Goal: Transaction & Acquisition: Purchase product/service

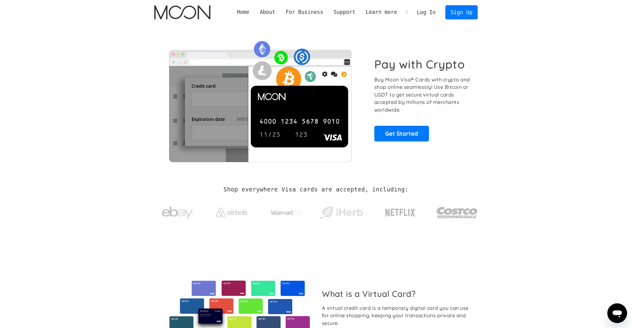
click at [425, 11] on link "Log In" at bounding box center [425, 13] width 29 height 14
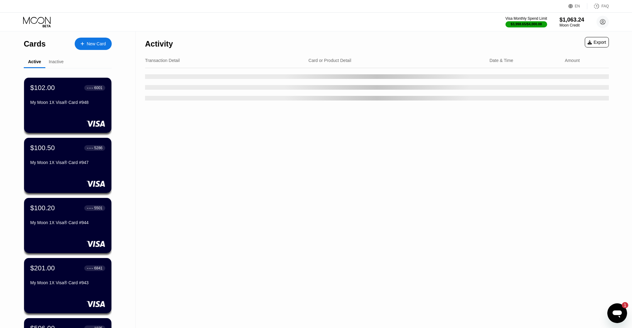
click at [612, 309] on icon "Open messaging window, 1 unread message" at bounding box center [616, 313] width 11 height 11
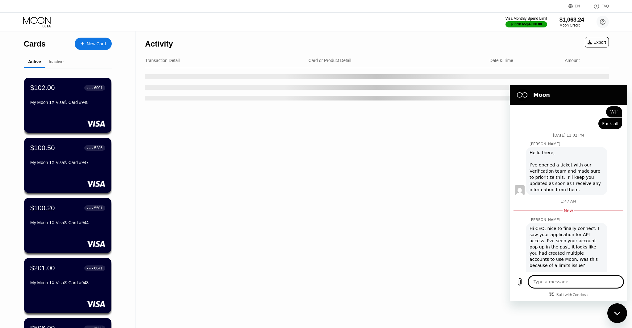
type textarea "x"
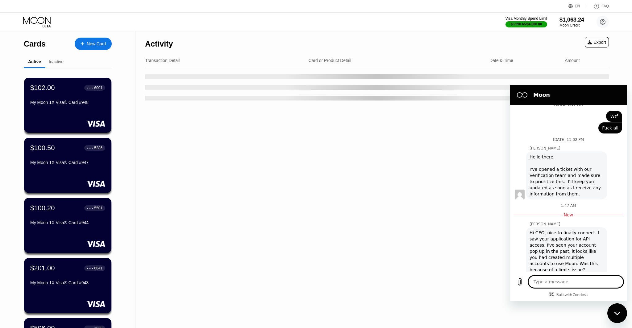
scroll to position [2197, 0]
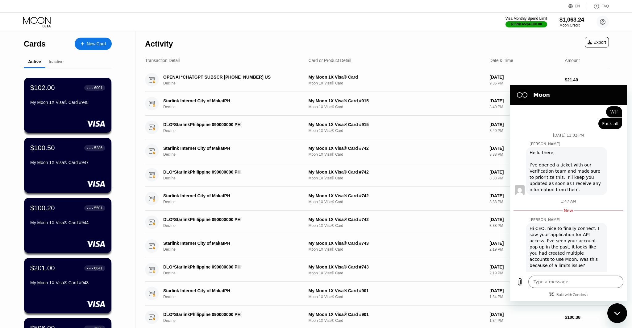
drag, startPoint x: 594, startPoint y: 238, endPoint x: 596, endPoint y: 242, distance: 3.9
click at [596, 242] on div "Hi CEO, nice to finally connect. I saw your application for API access. I've se…" at bounding box center [566, 256] width 74 height 62
click at [569, 284] on textarea at bounding box center [575, 282] width 95 height 12
type textarea "n"
type textarea "x"
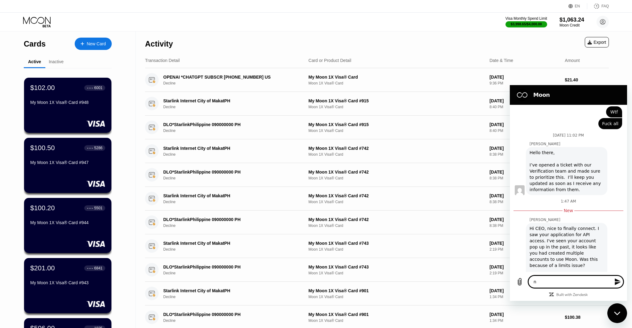
type textarea "no"
type textarea "x"
type textarea "n"
type textarea "x"
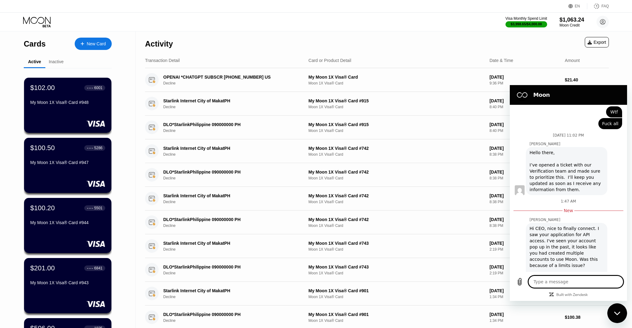
type textarea "y"
type textarea "x"
type textarea "ya"
type textarea "x"
type textarea "y"
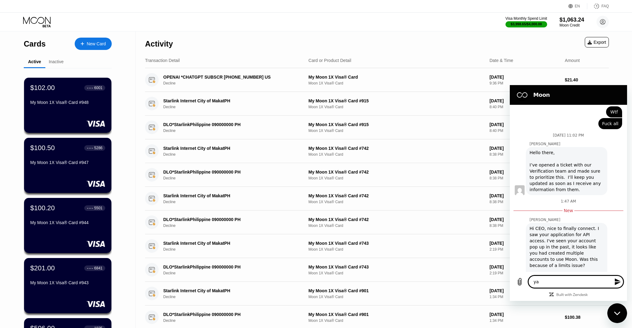
type textarea "x"
type textarea "yr"
type textarea "x"
type textarea "y"
type textarea "x"
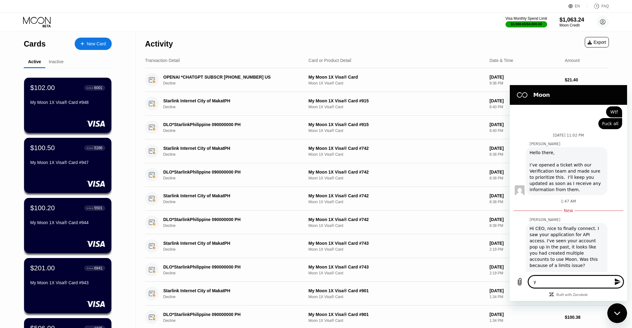
type textarea "ye"
type textarea "x"
type textarea "yea"
type textarea "x"
type textarea "yeah"
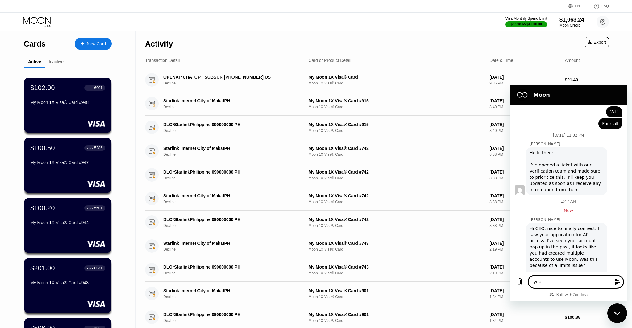
type textarea "x"
type textarea "yeah"
type textarea "x"
type textarea "yeah i"
type textarea "x"
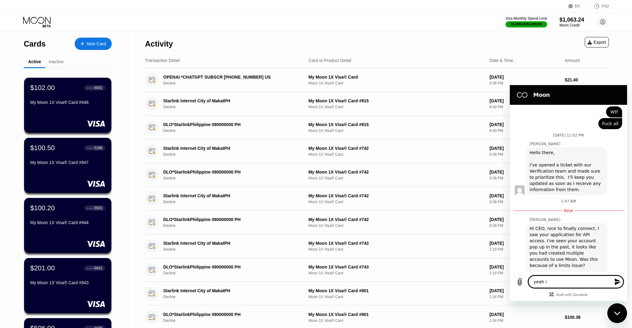
type textarea "yeah in"
type textarea "x"
type textarea "yeah inc"
type textarea "x"
type textarea "yeah incl"
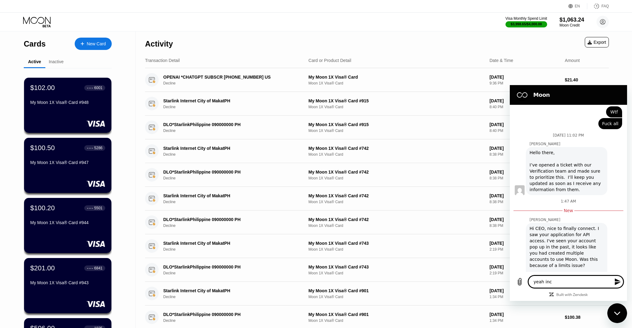
type textarea "x"
type textarea "yeah incli"
type textarea "x"
type textarea "yeah incl"
type textarea "x"
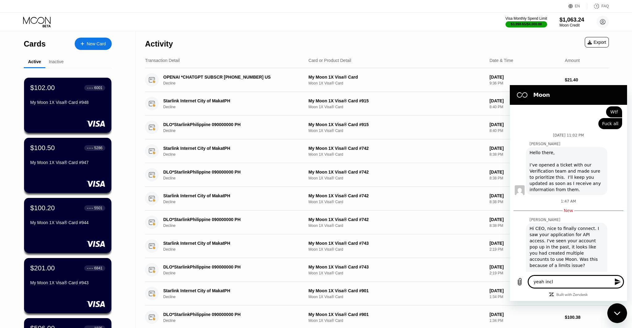
type textarea "yeah inclu"
type textarea "x"
type textarea "yeah includ"
type textarea "x"
type textarea "yeah include"
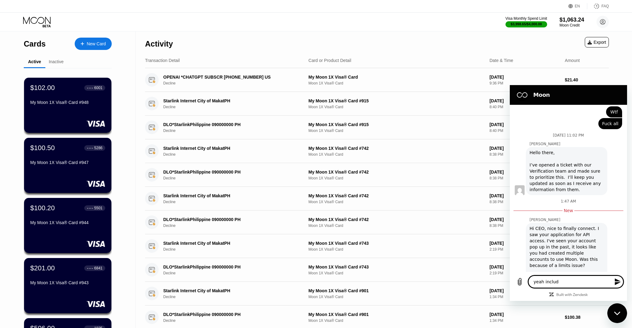
type textarea "x"
type textarea "yeah include"
type textarea "x"
type textarea "yeah include l"
type textarea "x"
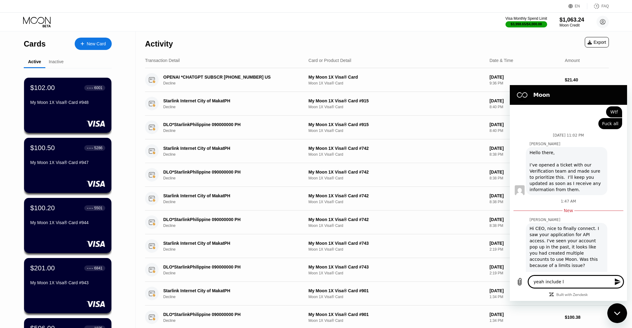
type textarea "yeah include li"
type textarea "x"
type textarea "yeah include lin"
type textarea "x"
type textarea "yeah include lini"
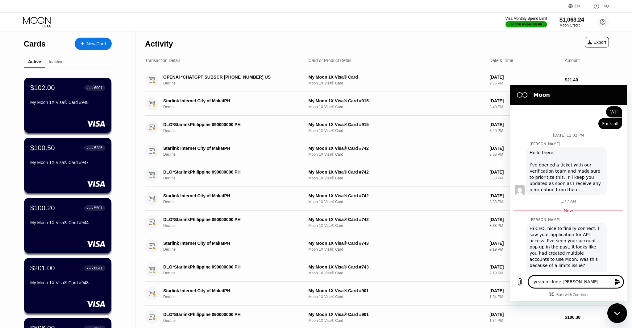
type textarea "x"
type textarea "yeah include linit"
type textarea "x"
type textarea "yeah include linit"
type textarea "x"
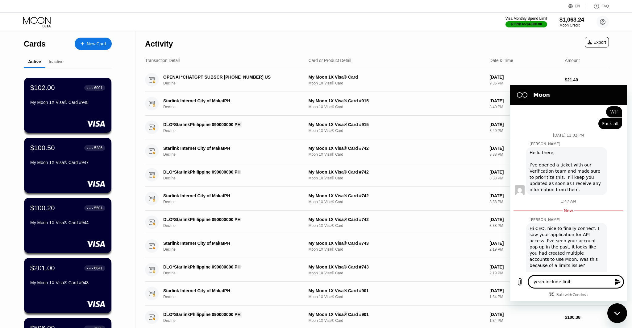
type textarea "yeah include linit i"
type textarea "x"
type textarea "yeah include linit is"
type textarea "x"
type textarea "yeah include linit isu"
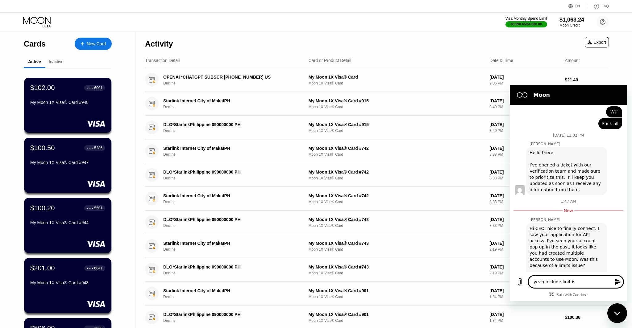
type textarea "x"
type textarea "yeah include linit isue"
type textarea "x"
type textarea "yeah include linit isue"
type textarea "x"
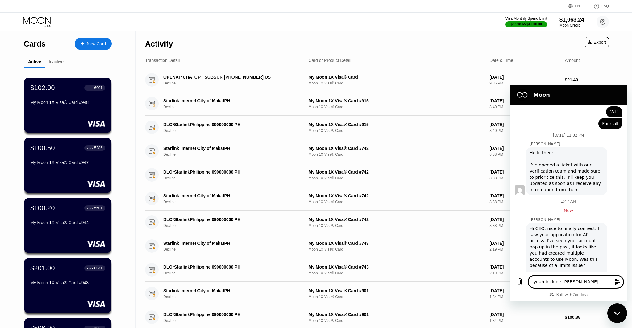
type textarea "yeah include linit isue a"
type textarea "x"
type textarea "yeah include linit isue an"
type textarea "x"
type textarea "yeah include linit isue and"
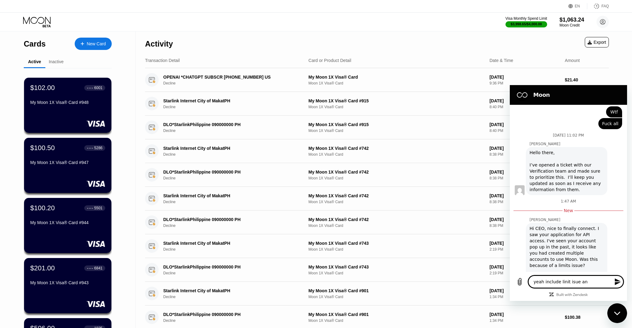
type textarea "x"
type textarea "yeah include linit isue an"
type textarea "x"
type textarea "yeah include linit isue a"
type textarea "x"
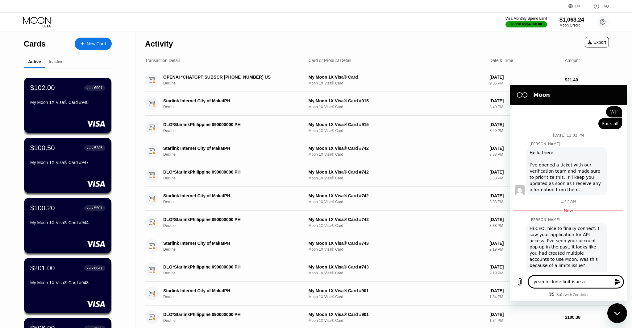
type textarea "yeah include linit isue"
type textarea "x"
type textarea "yeah include linit isue"
type textarea "x"
type textarea "yeah include linit isu"
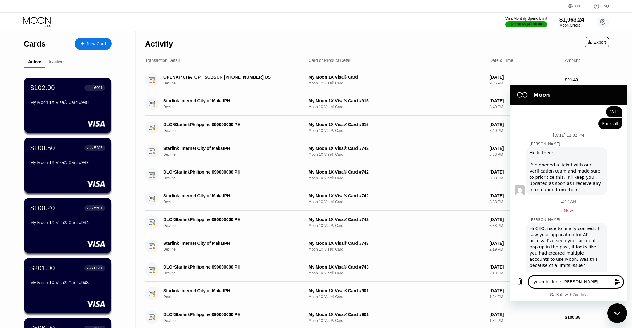
type textarea "x"
type textarea "yeah include linit is"
type textarea "x"
type textarea "yeah include linit i"
type textarea "x"
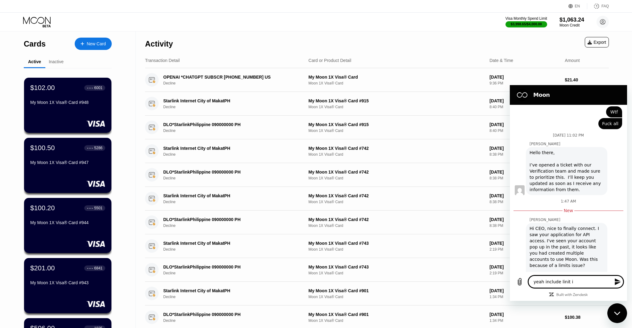
type textarea "yeah include linit"
type textarea "x"
type textarea "yeah include linit"
type textarea "x"
type textarea "yeah include lini"
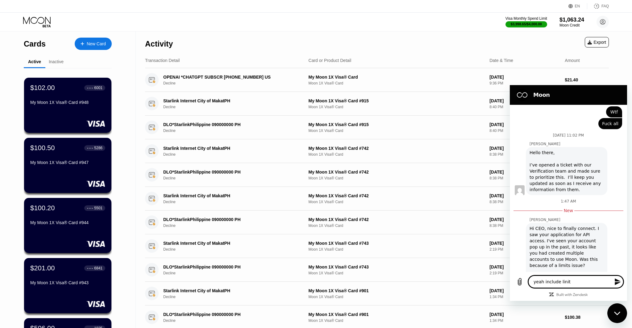
type textarea "x"
type textarea "yeah include lin"
type textarea "x"
type textarea "yeah include li"
type textarea "x"
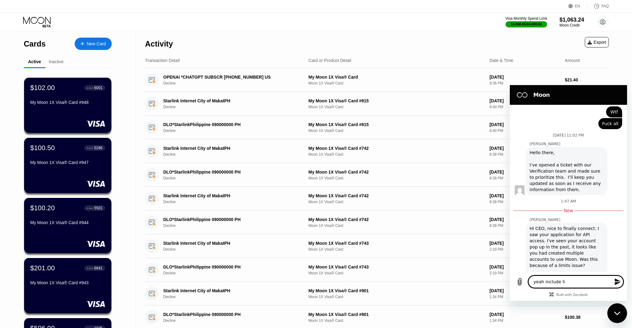
type textarea "yeah include lim"
type textarea "x"
type textarea "yeah include limi"
type textarea "x"
type textarea "yeah include limit"
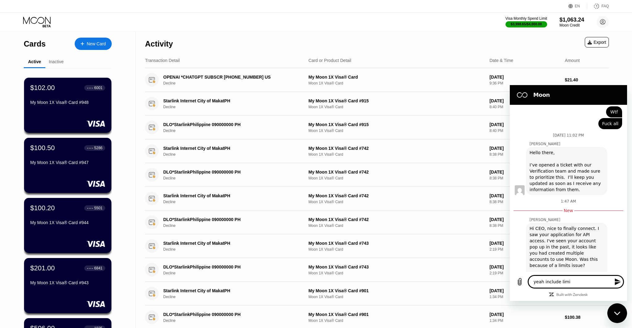
type textarea "x"
type textarea "yeah include limit"
type textarea "x"
type textarea "yeah include limit i"
type textarea "x"
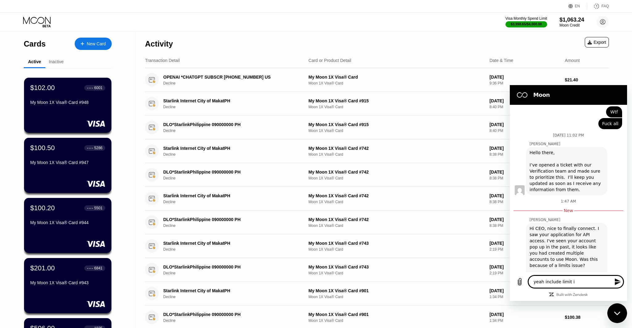
type textarea "yeah include limit is"
type textarea "x"
type textarea "yeah include limit isu"
type textarea "x"
type textarea "yeah include limit isue"
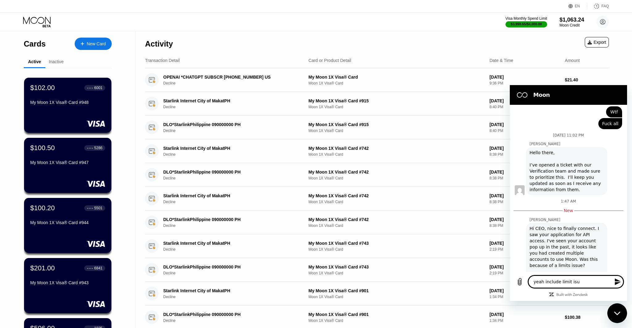
type textarea "x"
type textarea "yeah include limit isu"
type textarea "x"
type textarea "yeah include limit is"
type textarea "x"
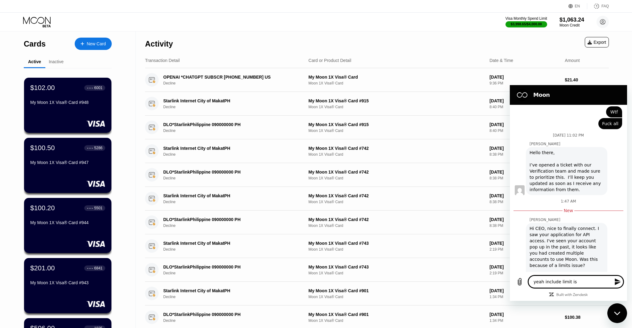
type textarea "yeah include limit iss"
type textarea "x"
type textarea "yeah include limit issu"
type textarea "x"
type textarea "yeah include limit issue"
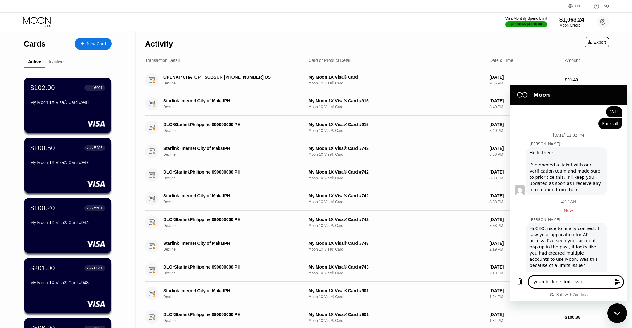
type textarea "x"
type textarea "yeah include limit issue"
type textarea "x"
type textarea "yeah include limit issue a"
type textarea "x"
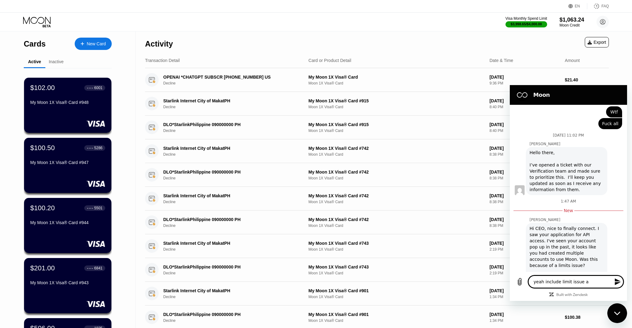
type textarea "yeah include limit issue an"
type textarea "x"
type textarea "yeah include limit issue and"
type textarea "x"
type textarea "yeah include limit issue and"
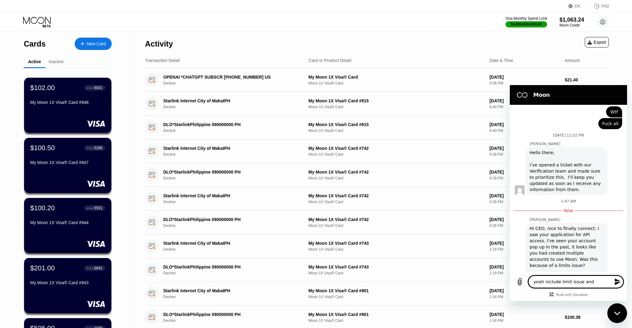
type textarea "x"
type textarea "yeah include limit issue and f"
type textarea "x"
type textarea "yeah include limit issue and fp"
type textarea "x"
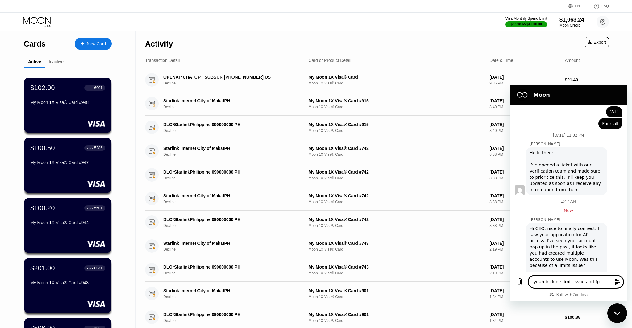
type textarea "yeah include limit issue and fpr"
type textarea "x"
type textarea "yeah include limit issue and fpr"
type textarea "x"
type textarea "yeah include limit issue and fpr m"
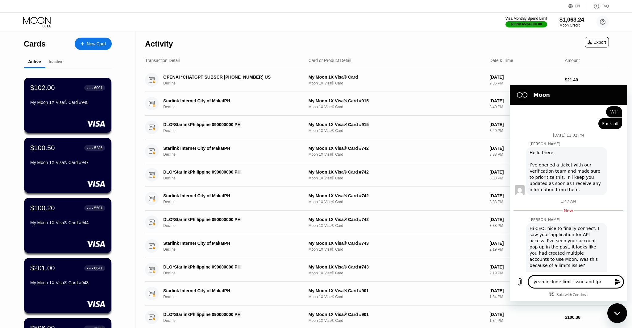
type textarea "x"
type textarea "yeah include limit issue and fpr my"
type textarea "x"
type textarea "yeah include limit issue and fpr m"
type textarea "x"
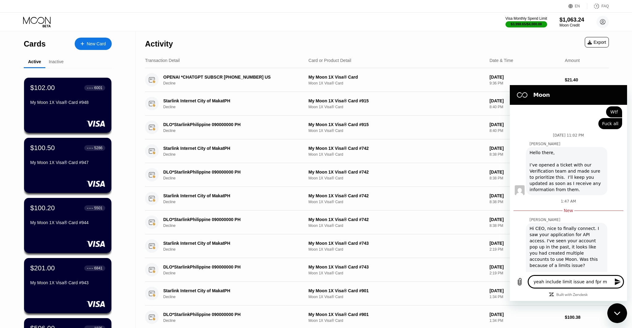
type textarea "yeah include limit issue and fpr"
type textarea "x"
type textarea "yeah include limit issue and fpr"
type textarea "x"
type textarea "yeah include limit issue and fp"
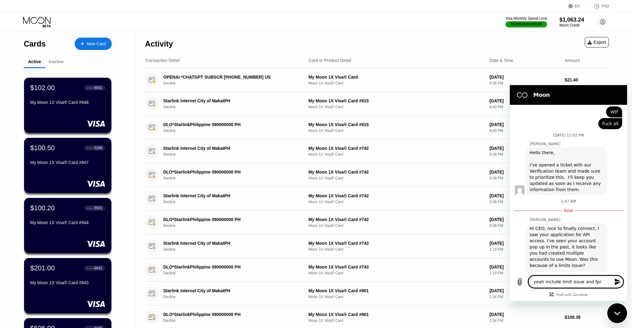
type textarea "x"
type textarea "yeah include limit issue and f"
type textarea "x"
type textarea "yeah include limit issue and"
type textarea "x"
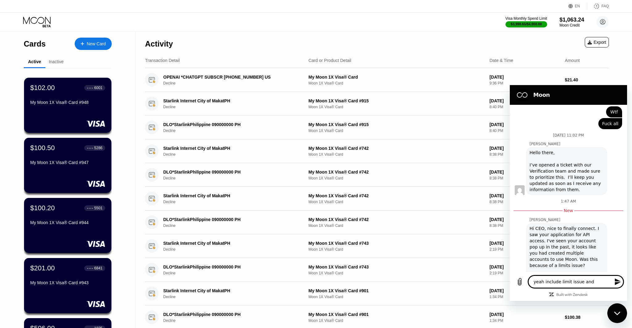
type textarea "yeah include limit issue and s"
type textarea "x"
type textarea "yeah include limit issue and se"
type textarea "x"
type textarea "yeah include limit issue and sep"
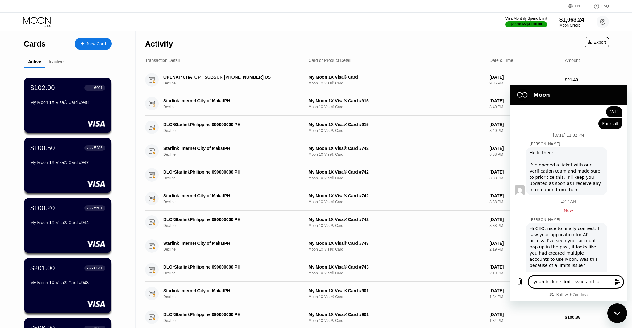
type textarea "x"
type textarea "yeah include limit issue and sepe"
type textarea "x"
type textarea "yeah include limit issue and seper"
type textarea "x"
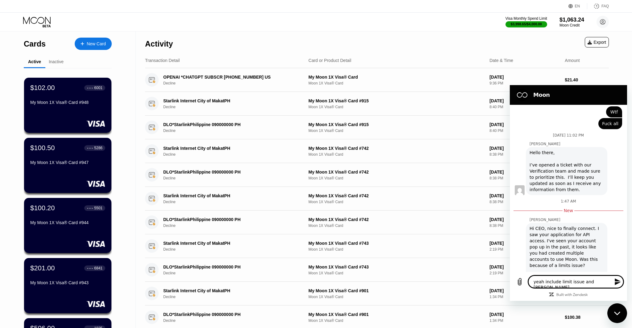
type textarea "yeah include limit issue and sepera"
type textarea "x"
type textarea "yeah include limit issue and seperat"
type textarea "x"
type textarea "yeah include limit issue and seperatw"
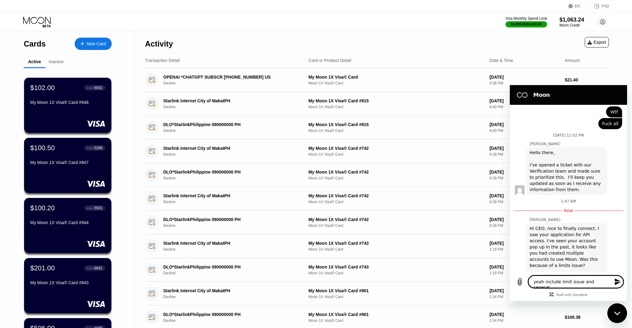
type textarea "x"
type textarea "yeah include limit issue and seperat"
type textarea "x"
type textarea "yeah include limit issue and sepera"
type textarea "x"
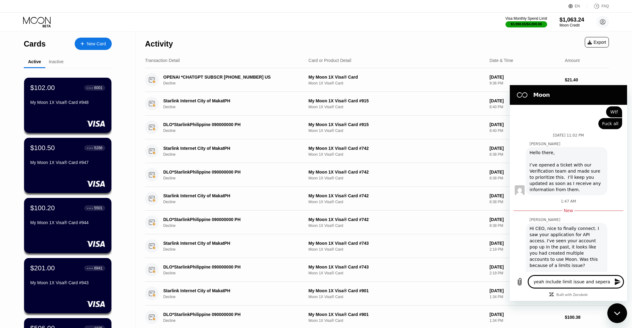
type textarea "yeah include limit issue and seperat"
type textarea "x"
type textarea "yeah include limit issue and seperate"
type textarea "x"
type textarea "yeah include limit issue and seperate"
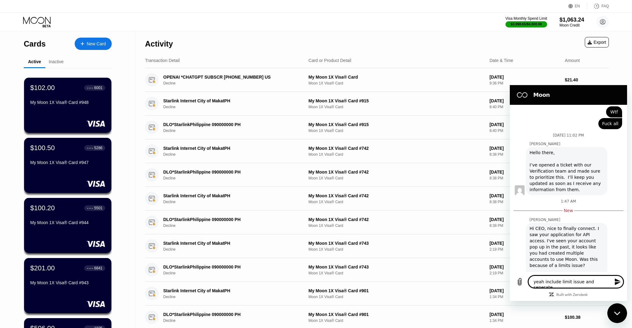
type textarea "x"
type textarea "yeah include limit issue and seperate f"
type textarea "x"
type textarea "yeah include limit issue and seperate"
type textarea "x"
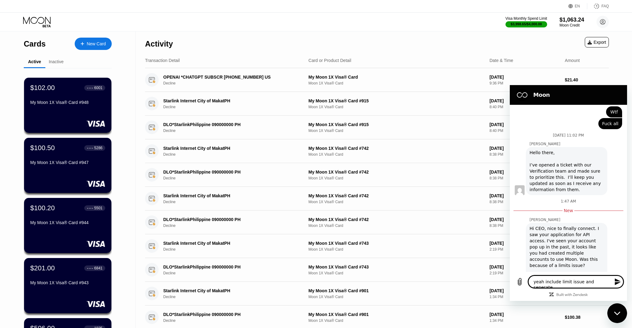
type textarea "yeah include limit issue and seperate u"
type textarea "x"
type textarea "yeah include limit issue and seperate us"
type textarea "x"
type textarea "yeah include limit issue and seperate use"
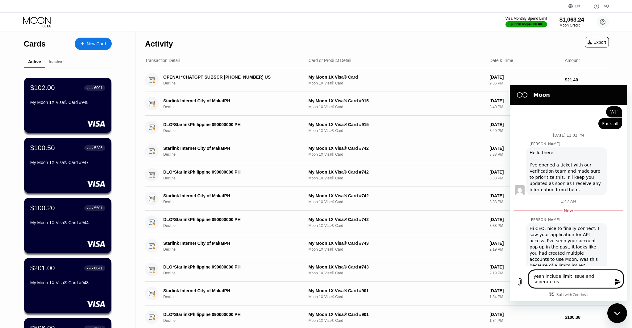
type textarea "x"
type textarea "yeah include limit issue and seperate use"
type textarea "x"
type textarea "yeah include limit issue and seperate use f"
type textarea "x"
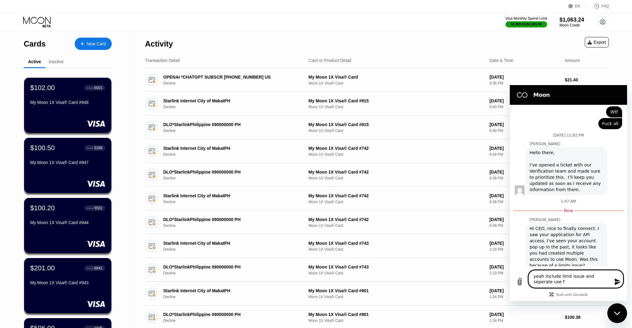
type textarea "yeah include limit issue and seperate use fp"
click at [613, 283] on button "Send message" at bounding box center [617, 282] width 12 height 12
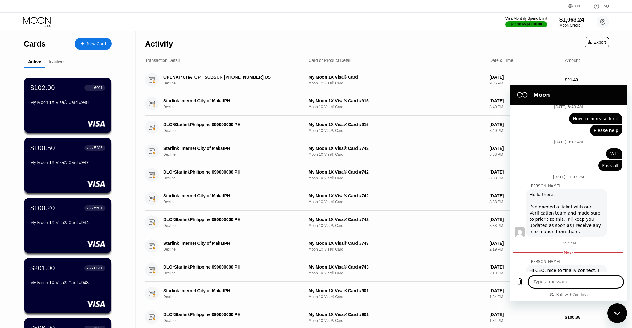
scroll to position [2245, 0]
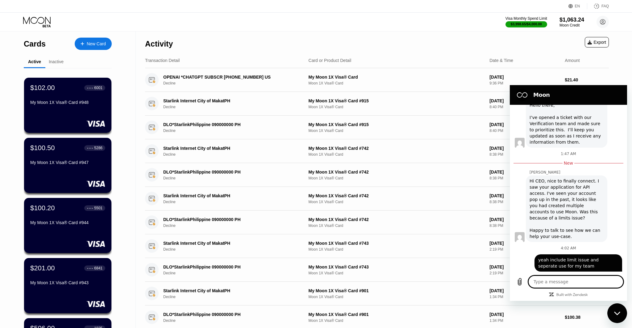
click at [621, 311] on div "Close messaging window" at bounding box center [617, 313] width 19 height 19
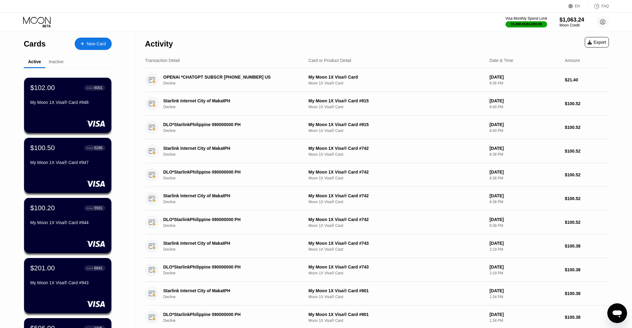
click at [47, 61] on div "Inactive" at bounding box center [56, 62] width 22 height 12
click at [53, 61] on div "Inactive" at bounding box center [56, 61] width 15 height 5
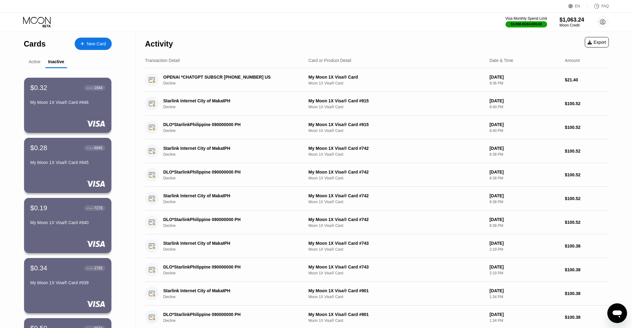
click at [34, 64] on div "Active" at bounding box center [35, 61] width 12 height 5
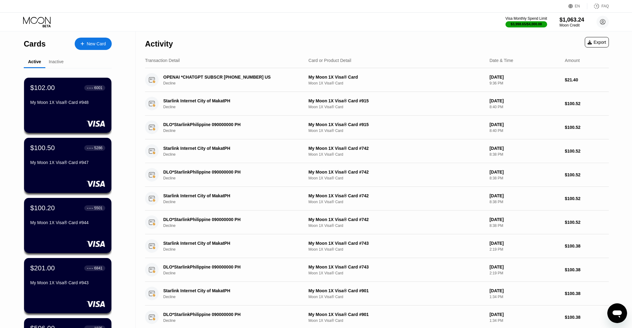
click at [621, 312] on icon "Open messaging window" at bounding box center [616, 314] width 9 height 7
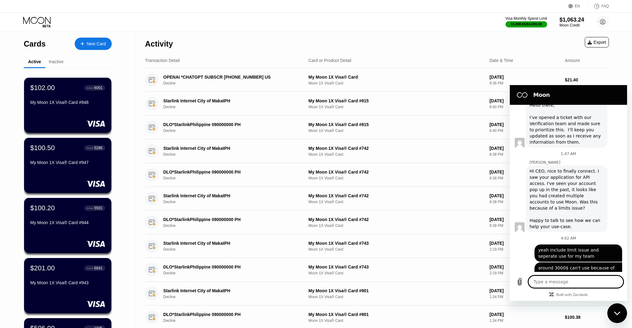
scroll to position [2235, 0]
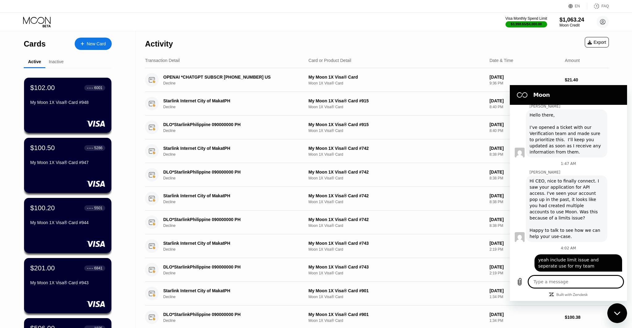
click at [621, 312] on div "Close messaging window" at bounding box center [617, 313] width 19 height 19
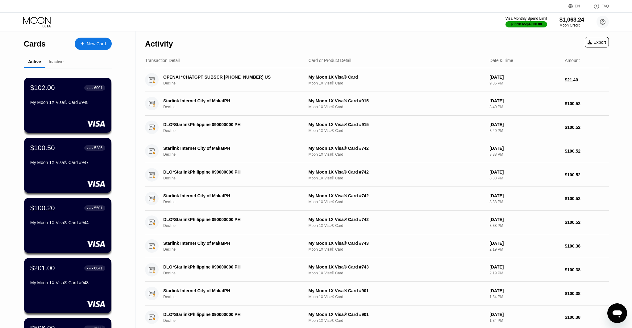
scroll to position [2245, 0]
click at [600, 23] on icon at bounding box center [602, 21] width 5 height 5
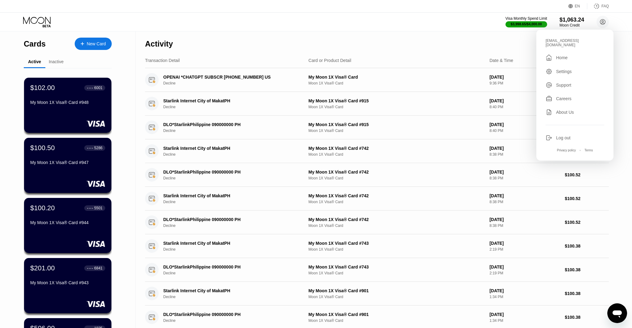
click at [555, 134] on div "Log out" at bounding box center [574, 137] width 59 height 7
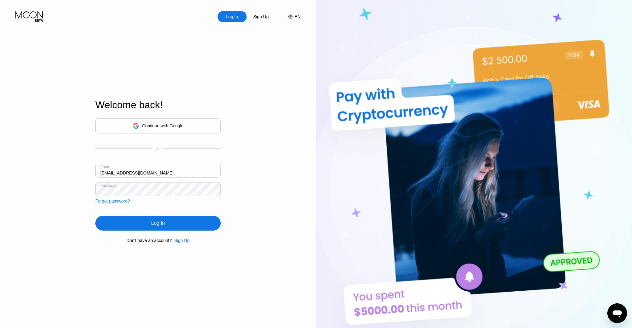
click at [107, 173] on input "ceo@dithailand.com" at bounding box center [157, 171] width 125 height 14
type input "aunglin@dithailand.com"
click at [157, 220] on div "Log In" at bounding box center [158, 223] width 14 height 6
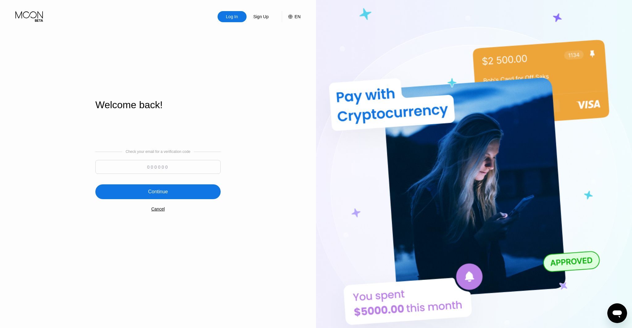
click at [187, 172] on input at bounding box center [157, 167] width 125 height 14
type input "174023"
drag, startPoint x: 196, startPoint y: 191, endPoint x: 198, endPoint y: 189, distance: 3.3
click at [196, 191] on div "Continue" at bounding box center [157, 191] width 125 height 15
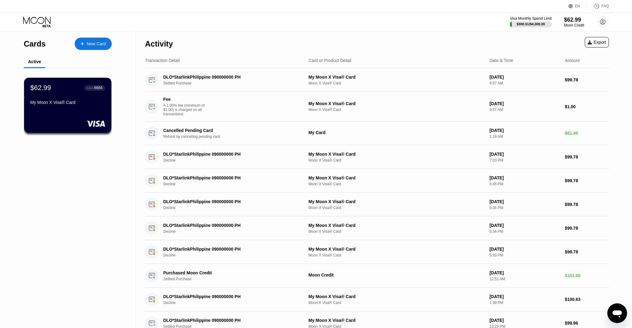
click at [618, 310] on icon "Open messaging window" at bounding box center [616, 313] width 11 height 11
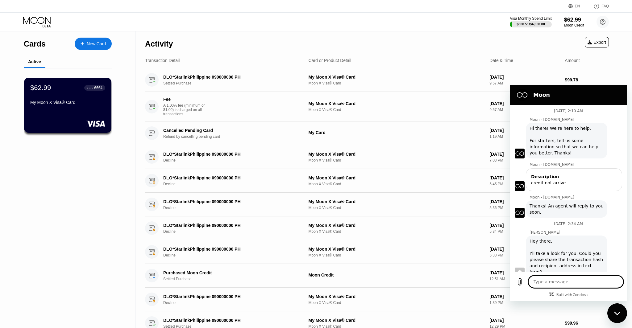
scroll to position [495, 0]
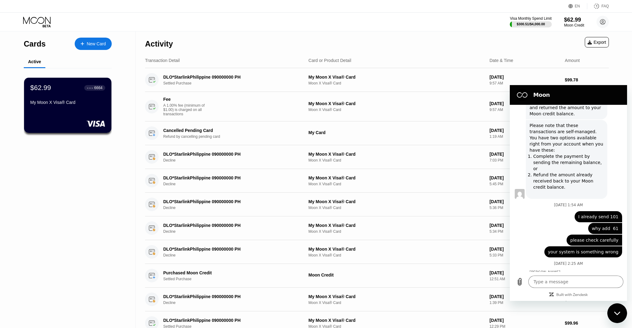
click at [618, 310] on div "Close messaging window" at bounding box center [617, 313] width 19 height 19
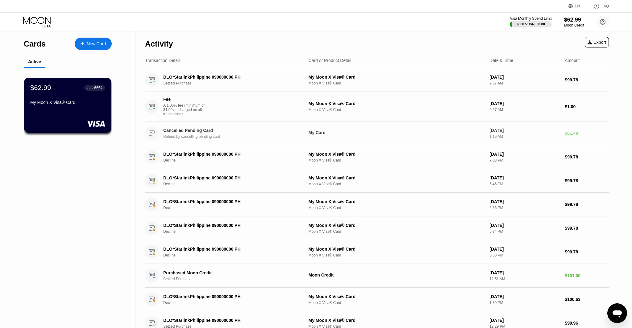
click at [504, 132] on div "Sep 21, 2025" at bounding box center [524, 130] width 70 height 5
click at [565, 22] on div "$62.99" at bounding box center [574, 19] width 21 height 6
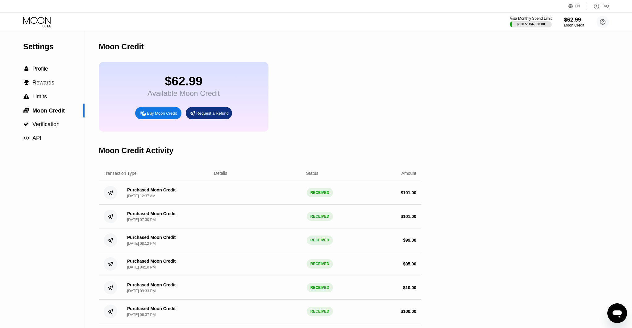
click at [325, 192] on div "RECEIVED" at bounding box center [320, 192] width 26 height 9
click at [626, 311] on div "Open messaging window" at bounding box center [617, 313] width 19 height 19
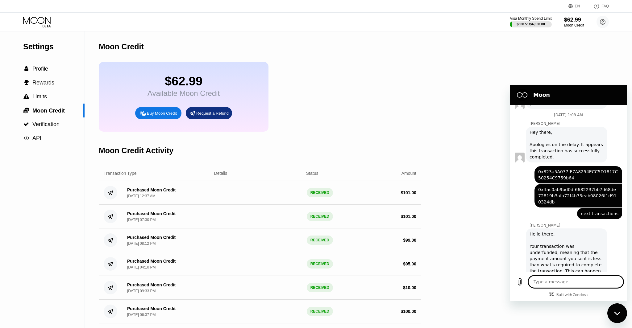
scroll to position [287, 0]
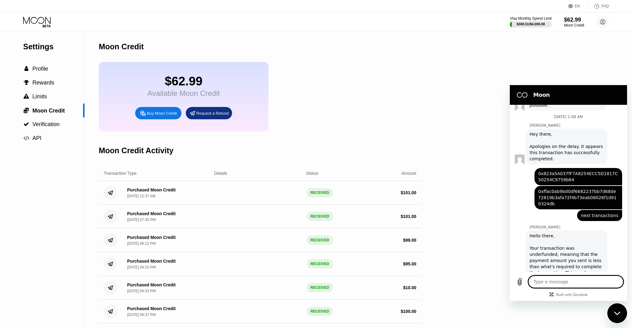
click at [619, 312] on icon "Close messaging window" at bounding box center [617, 313] width 6 height 3
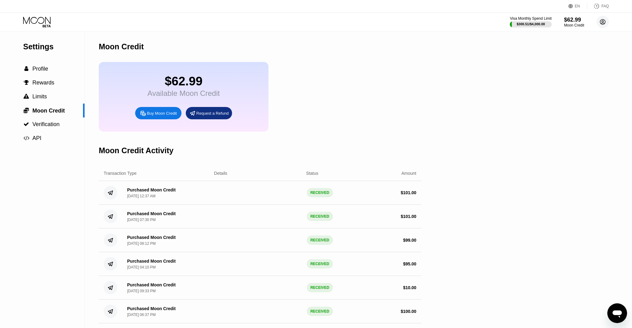
click at [605, 20] on circle at bounding box center [602, 22] width 12 height 12
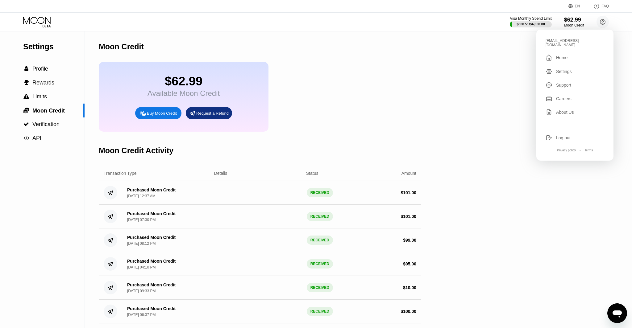
click at [551, 134] on icon at bounding box center [548, 137] width 7 height 7
type textarea "x"
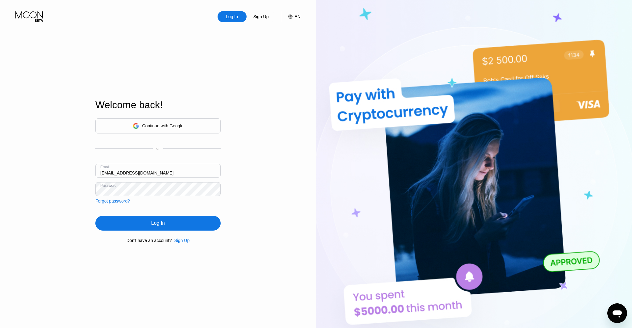
drag, startPoint x: 115, startPoint y: 171, endPoint x: 118, endPoint y: 171, distance: 3.1
click at [115, 171] on input "aunglin@dithailand.com" at bounding box center [157, 171] width 125 height 14
type input "thomas@dithailand.com"
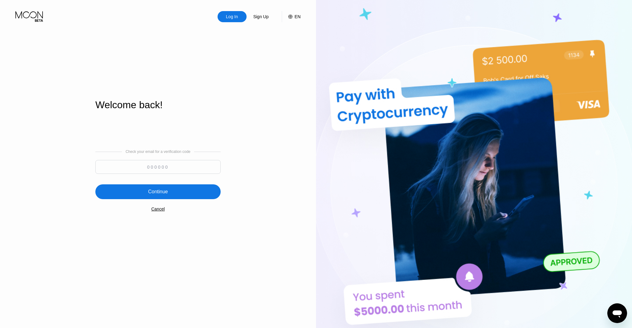
click at [150, 166] on input at bounding box center [157, 167] width 125 height 14
type input "842940"
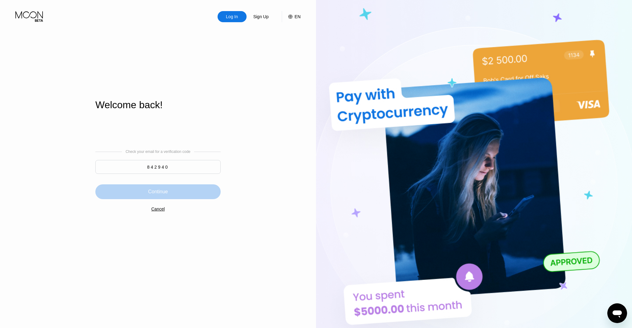
click at [138, 191] on div "Continue" at bounding box center [157, 191] width 125 height 15
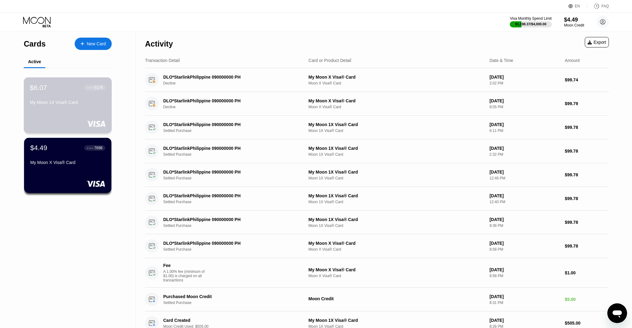
click at [54, 117] on div "$6.07 ● ● ● ● 5178 My Moon 1X Visa® Card" at bounding box center [68, 105] width 88 height 56
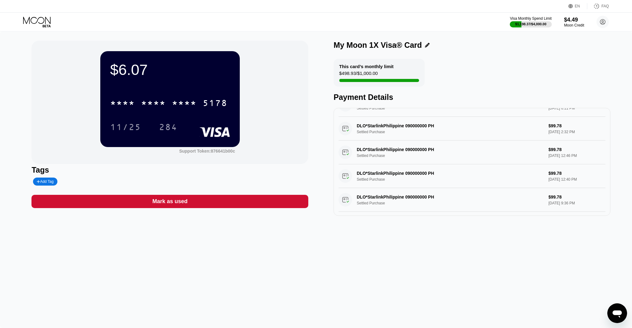
scroll to position [44, 0]
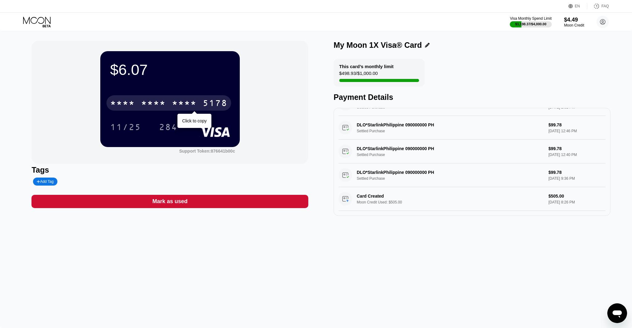
click at [191, 109] on div "* * * *" at bounding box center [184, 104] width 25 height 10
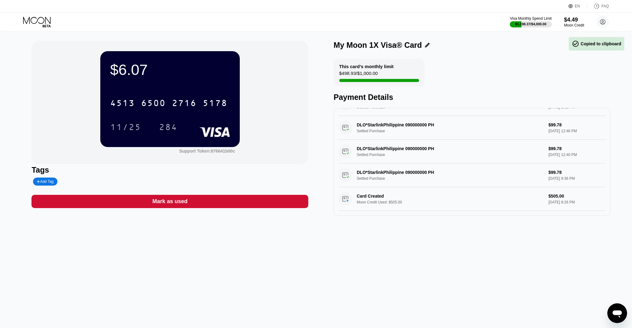
click at [44, 24] on icon at bounding box center [37, 22] width 29 height 11
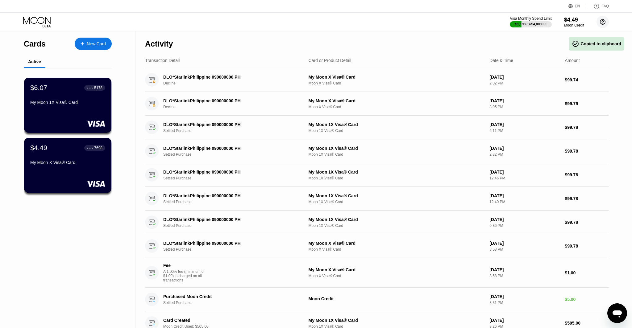
click at [601, 21] on circle at bounding box center [602, 22] width 12 height 12
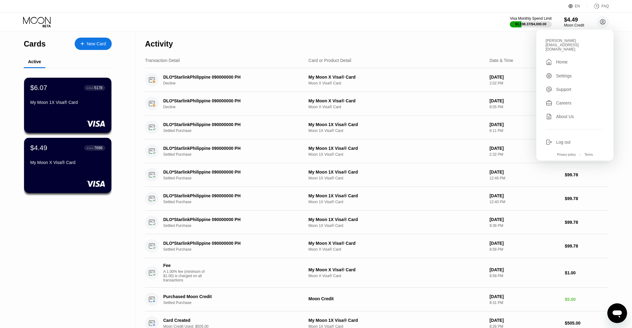
click at [564, 140] on div "Log out" at bounding box center [563, 142] width 14 height 5
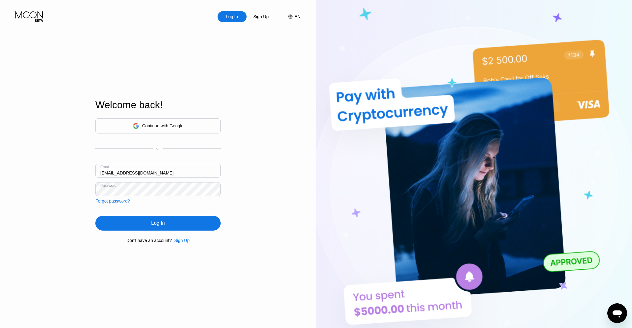
click at [113, 171] on input "[EMAIL_ADDRESS][DOMAIN_NAME]" at bounding box center [157, 171] width 125 height 14
click at [115, 172] on input "[EMAIL_ADDRESS][DOMAIN_NAME]" at bounding box center [157, 171] width 125 height 14
type input "[EMAIL_ADDRESS][DOMAIN_NAME]"
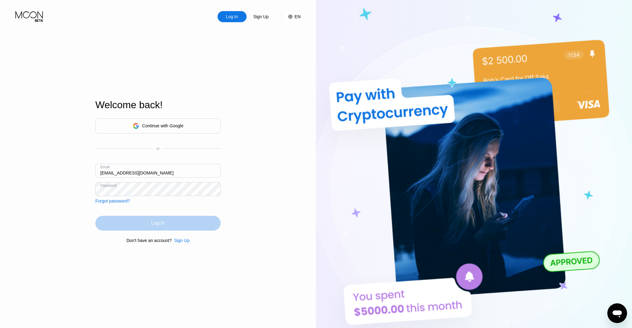
click at [151, 221] on div "Log In" at bounding box center [158, 223] width 14 height 6
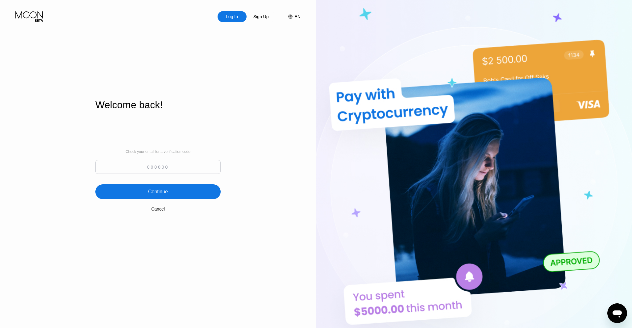
click at [184, 171] on input at bounding box center [157, 167] width 125 height 14
type input "769390"
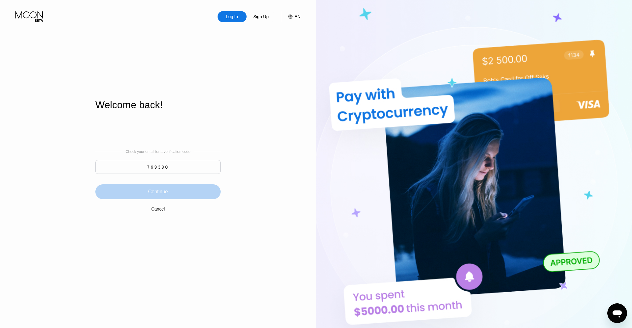
drag, startPoint x: 186, startPoint y: 186, endPoint x: 191, endPoint y: 183, distance: 5.8
click at [186, 186] on div "Continue" at bounding box center [157, 191] width 125 height 15
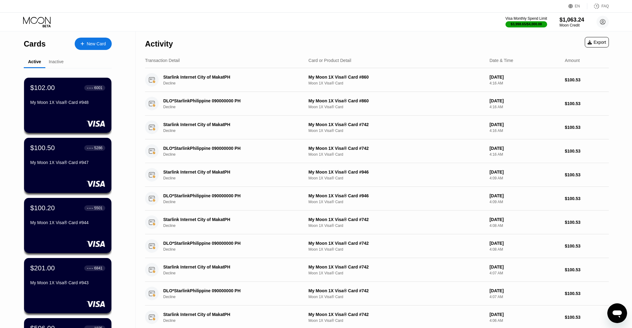
click at [614, 311] on icon "Open messaging window" at bounding box center [616, 314] width 9 height 7
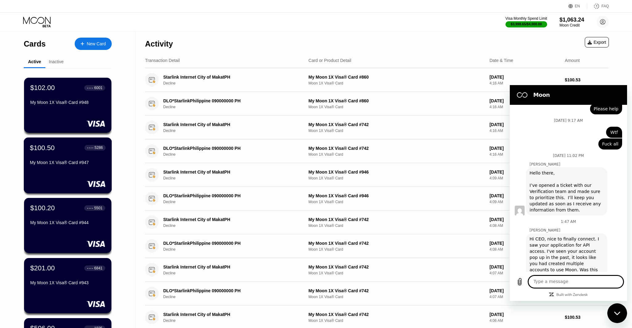
scroll to position [170, 0]
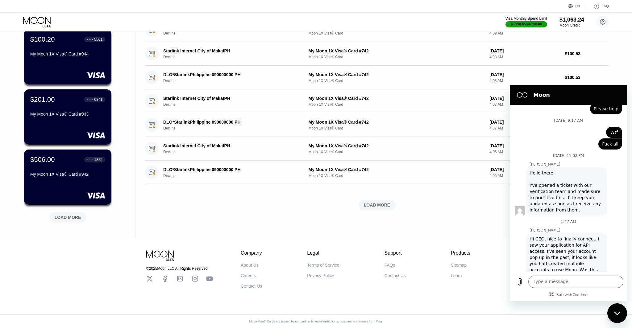
click at [66, 216] on div "LOAD MORE" at bounding box center [68, 218] width 27 height 6
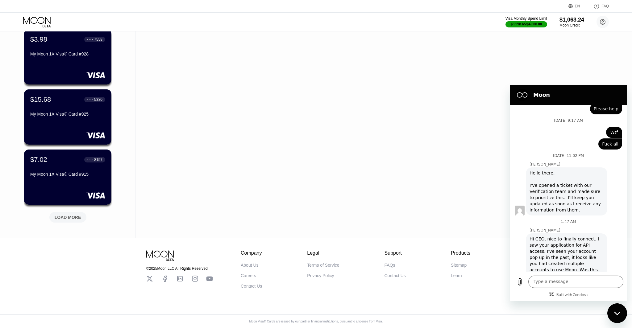
scroll to position [2166, 0]
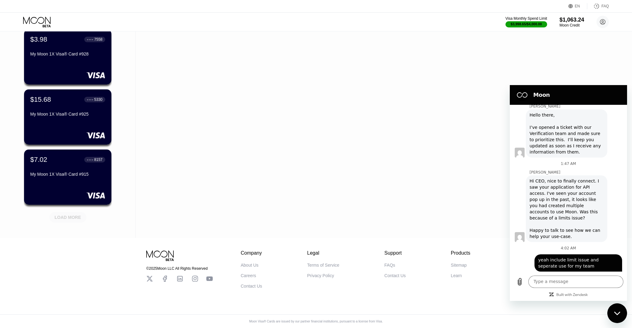
click at [72, 218] on div "LOAD MORE" at bounding box center [68, 218] width 27 height 6
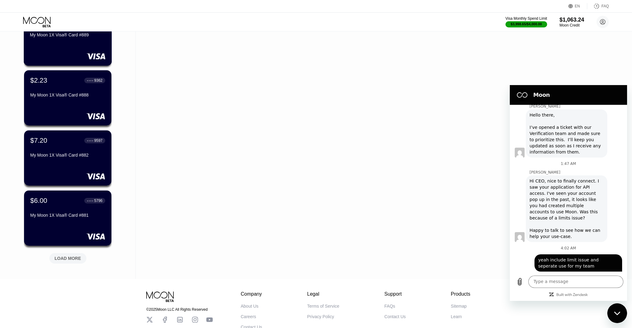
scroll to position [771, 0]
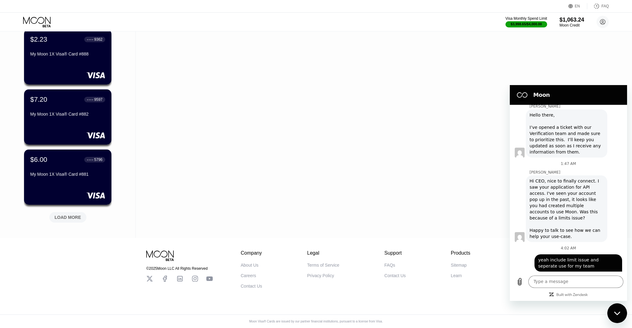
click at [69, 212] on div "LOAD MORE" at bounding box center [67, 217] width 37 height 10
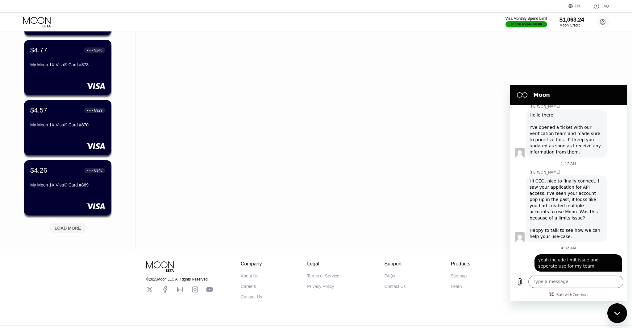
scroll to position [1072, 0]
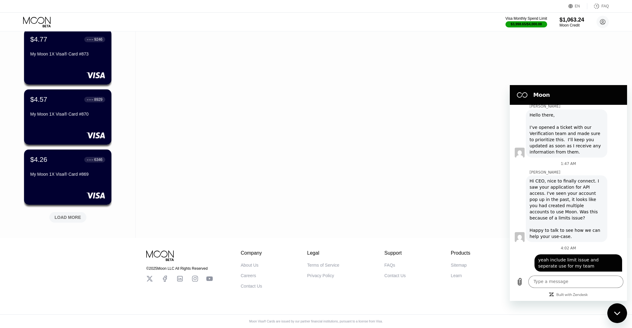
click at [70, 219] on div "LOAD MORE" at bounding box center [68, 218] width 27 height 6
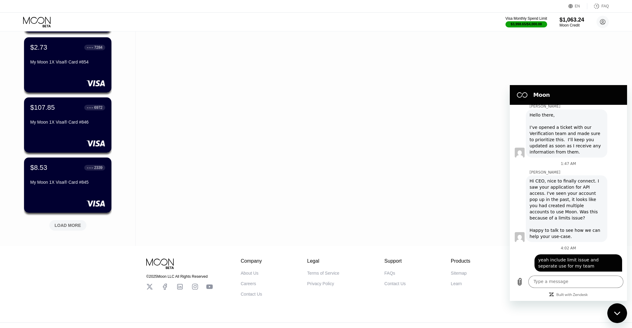
scroll to position [1373, 0]
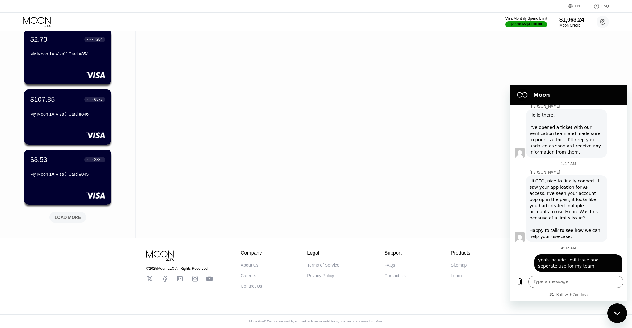
click at [73, 217] on div "LOAD MORE" at bounding box center [68, 218] width 27 height 6
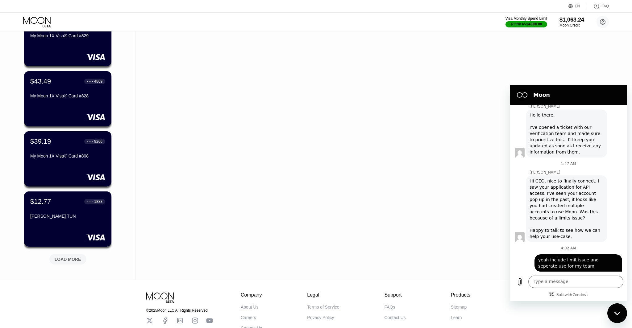
scroll to position [1673, 0]
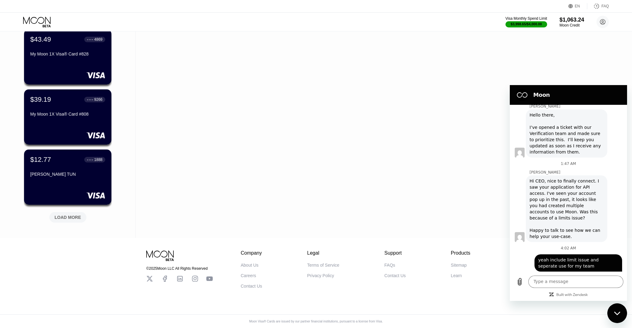
click at [71, 217] on div "LOAD MORE" at bounding box center [68, 218] width 27 height 6
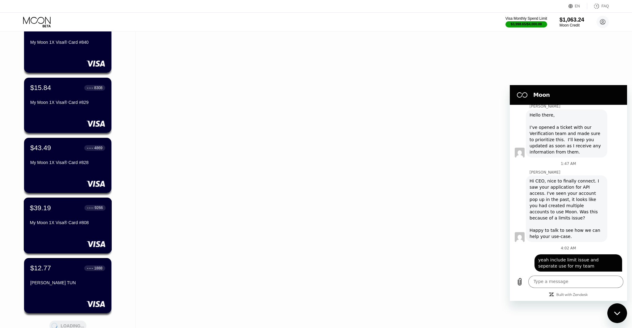
click at [73, 214] on div "$39.19 ● ● ● ● 9266 My Moon 1X Visa® Card #808" at bounding box center [68, 216] width 76 height 24
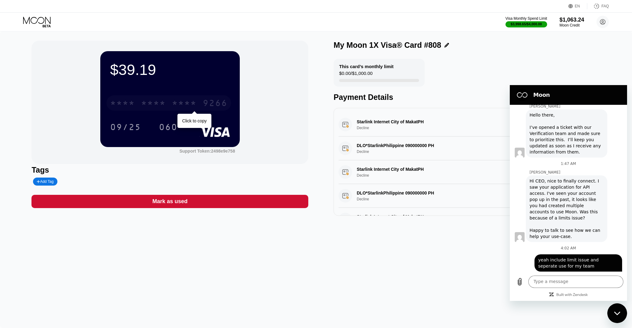
click at [165, 103] on div "* * * *" at bounding box center [153, 104] width 25 height 10
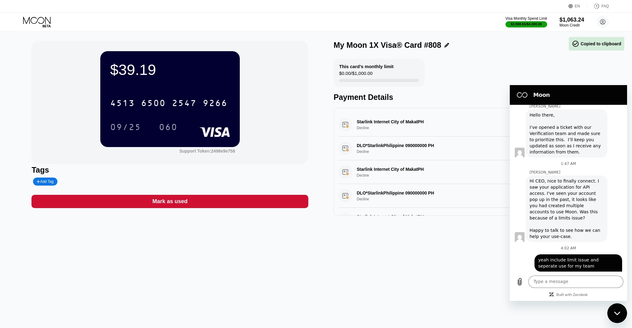
click at [208, 148] on div "Support Token: 2498e9e758" at bounding box center [169, 150] width 139 height 6
click at [209, 152] on div "Support Token: 2498e9e758" at bounding box center [207, 151] width 56 height 5
click at [243, 164] on div "$39.19 4513 6500 2547 9266 09/25 060 Support Token: 2498e9e758 Tags Add Tag Mar…" at bounding box center [169, 128] width 277 height 175
click at [41, 28] on div "Visa Monthly Spend Limit $3,998.65 / $4,000.00 $1,063.24 Moon Credit ceo@dithai…" at bounding box center [316, 22] width 632 height 19
click at [37, 19] on icon at bounding box center [37, 22] width 29 height 11
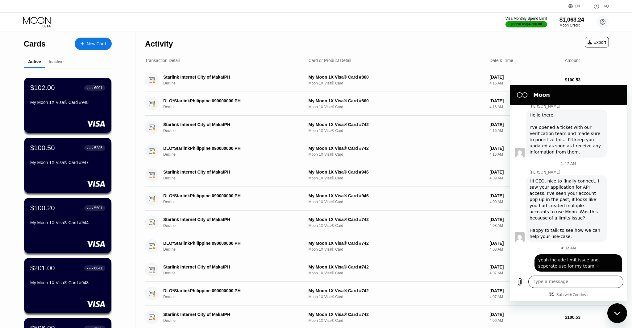
click at [552, 281] on textarea at bounding box center [575, 282] width 95 height 12
click at [568, 20] on div "$1,063.24" at bounding box center [571, 19] width 25 height 6
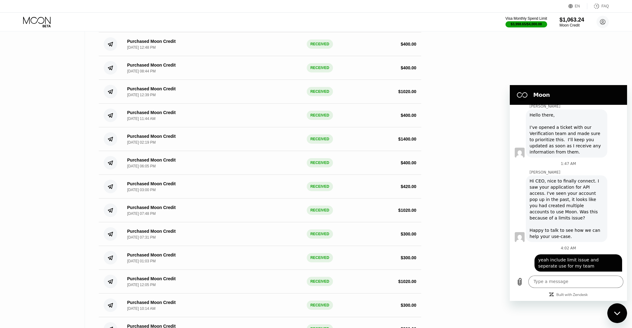
scroll to position [1456, 0]
click at [540, 280] on textarea at bounding box center [575, 282] width 95 height 12
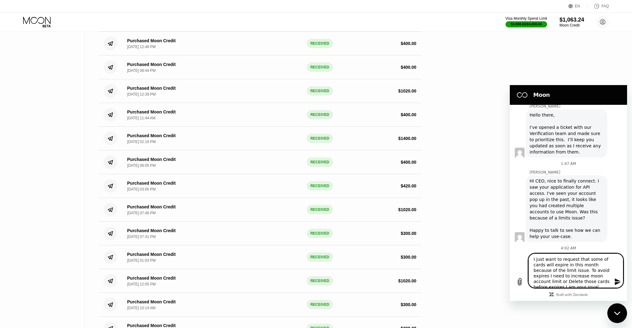
scroll to position [13, 0]
type textarea "I just want to request that some of cards will expire in this month because of …"
click at [618, 282] on icon "Send message" at bounding box center [617, 281] width 7 height 7
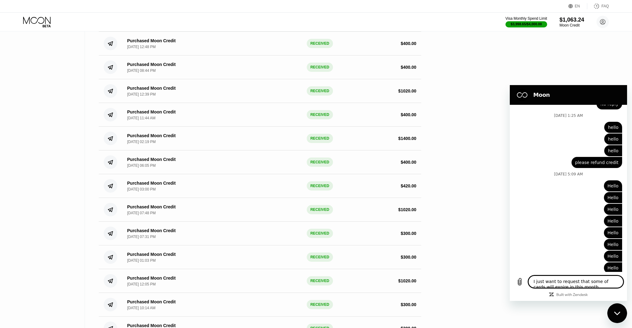
scroll to position [2226, 0]
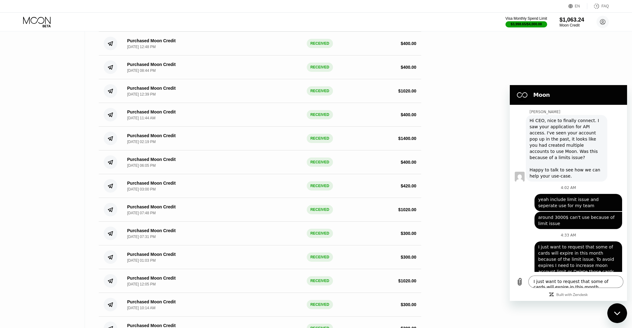
click at [617, 312] on icon "Close messaging window" at bounding box center [617, 314] width 6 height 4
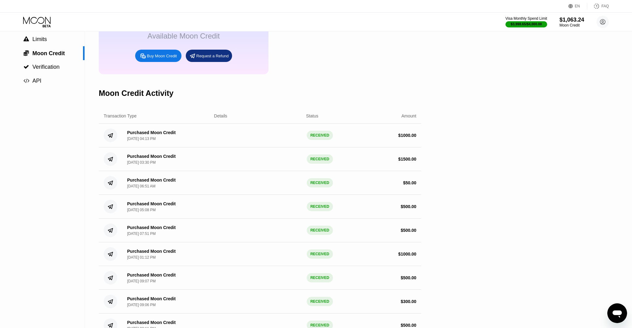
scroll to position [0, 0]
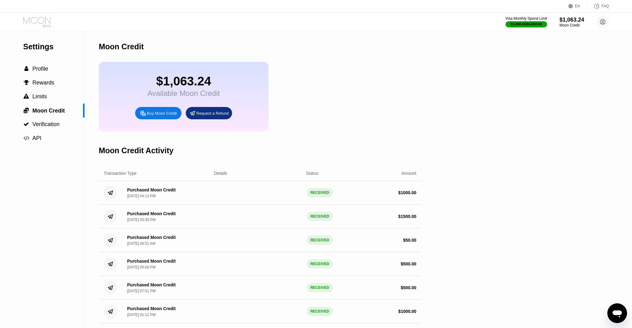
click at [38, 19] on icon at bounding box center [36, 20] width 27 height 7
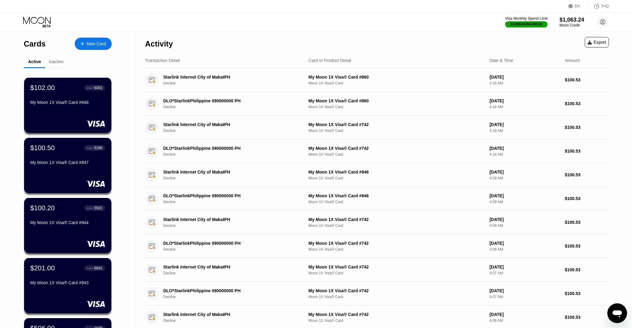
click at [528, 22] on div "$3,998.65 / $4,000.00" at bounding box center [526, 24] width 32 height 4
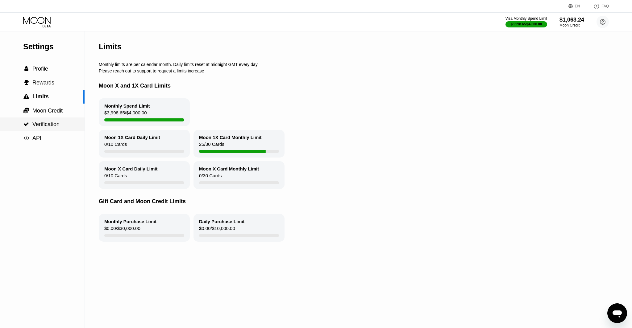
click at [48, 127] on span "Verification" at bounding box center [45, 124] width 27 height 6
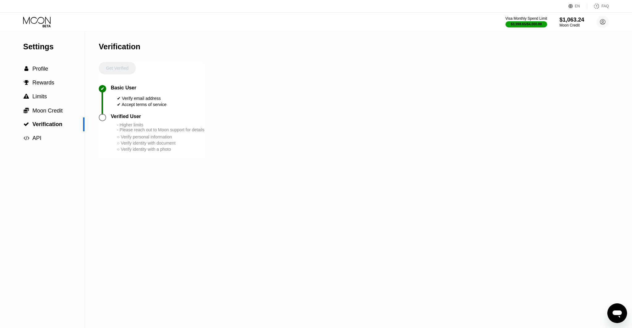
click at [102, 118] on div at bounding box center [102, 117] width 7 height 7
click at [573, 23] on div "$1,063.24" at bounding box center [571, 19] width 25 height 6
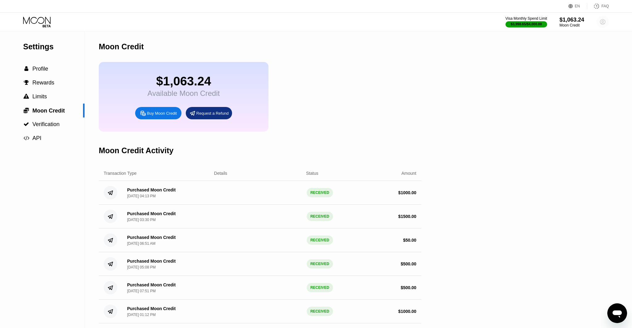
click at [604, 21] on circle at bounding box center [602, 22] width 12 height 12
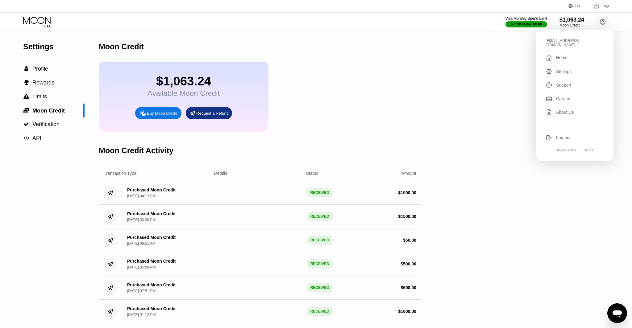
click at [563, 60] on div "ceo@dithailand.com  Home Settings Support Careers About Us Log out Privacy pol…" at bounding box center [574, 95] width 77 height 131
click at [563, 68] on div "Settings" at bounding box center [574, 71] width 59 height 7
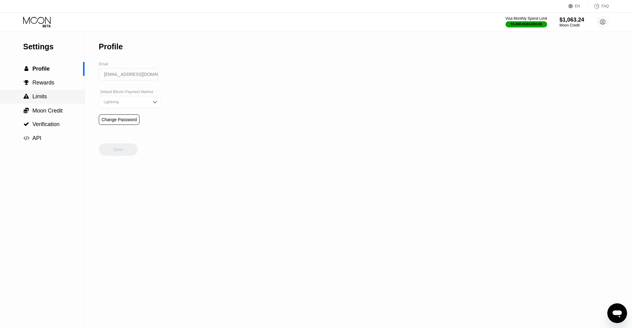
click at [33, 95] on span "Limits" at bounding box center [39, 96] width 14 height 6
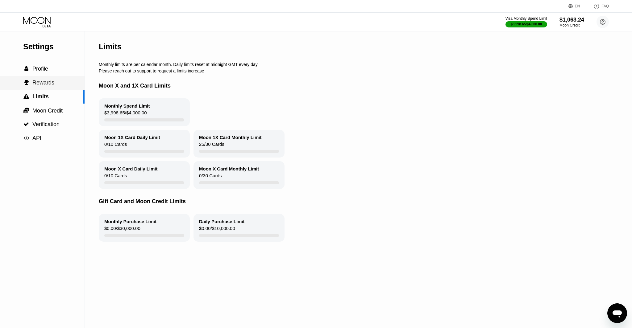
click at [35, 82] on span "Rewards" at bounding box center [43, 83] width 22 height 6
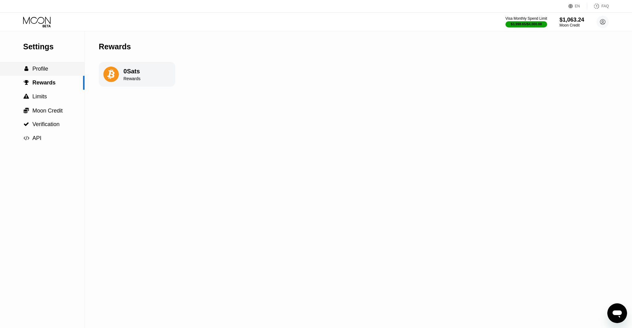
click at [35, 72] on span "Profile" at bounding box center [40, 69] width 16 height 6
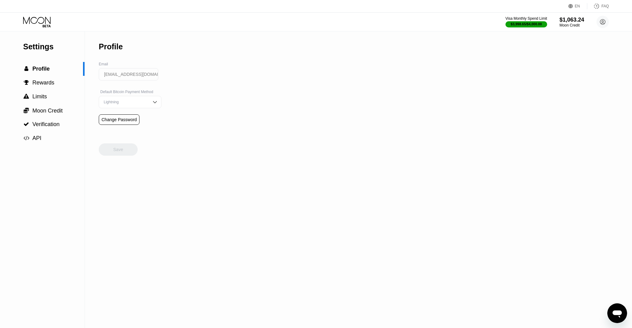
click at [39, 23] on icon at bounding box center [37, 22] width 29 height 11
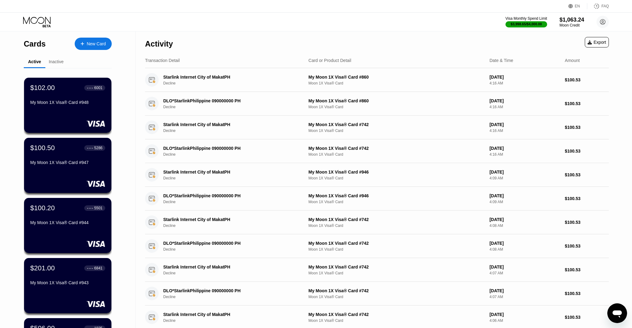
click at [617, 310] on icon "Open messaging window" at bounding box center [616, 313] width 11 height 11
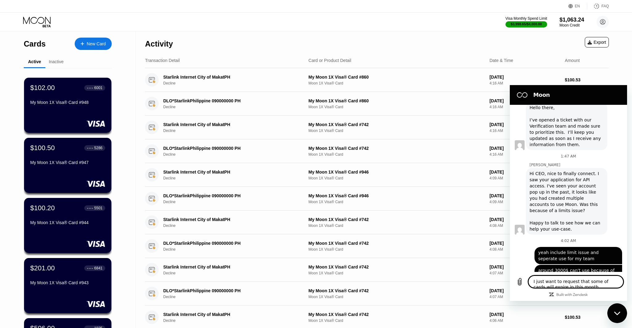
scroll to position [2172, 0]
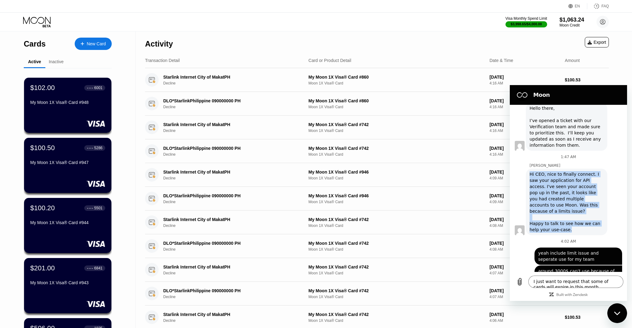
drag, startPoint x: 568, startPoint y: 207, endPoint x: 530, endPoint y: 155, distance: 64.2
click at [529, 171] on div "Hi CEO, nice to finally connect. I saw your application for API access. I've se…" at bounding box center [566, 202] width 74 height 62
click at [531, 171] on div "Hi CEO, nice to finally connect. I saw your application for API access. I've se…" at bounding box center [566, 202] width 74 height 62
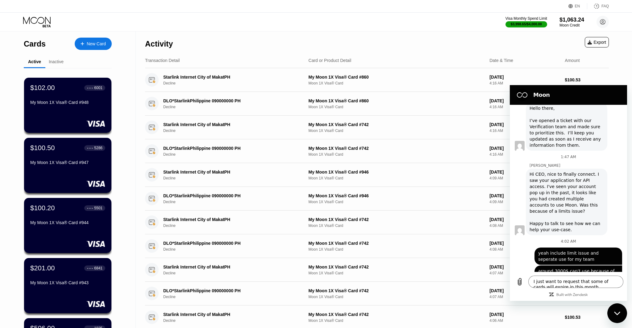
scroll to position [2226, 0]
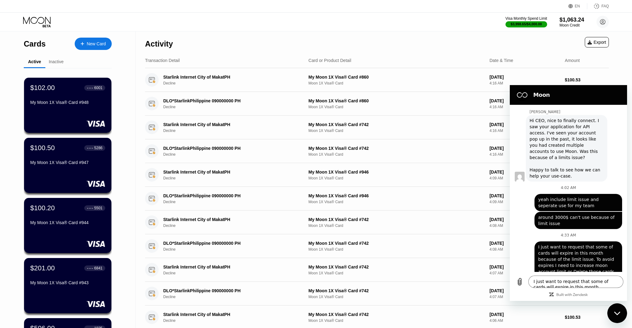
click at [620, 316] on div "Close messaging window" at bounding box center [617, 313] width 19 height 19
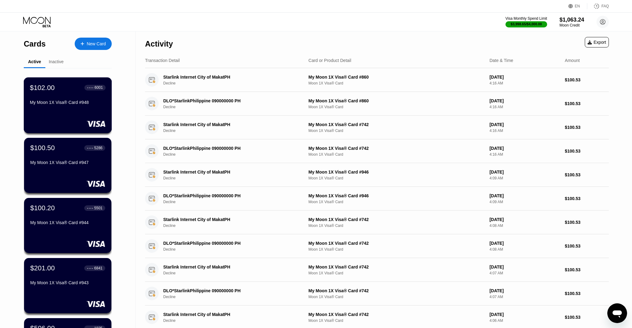
drag, startPoint x: 54, startPoint y: 110, endPoint x: 47, endPoint y: 112, distance: 6.9
click at [54, 110] on div "$102.00 ● ● ● ● 6001 My Moon 1X Visa® Card #948" at bounding box center [68, 105] width 88 height 56
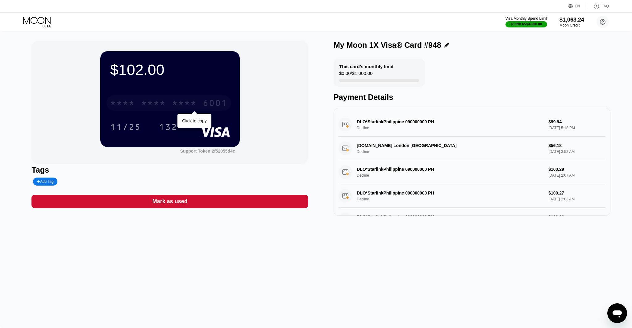
click at [181, 105] on div "* * * *" at bounding box center [184, 104] width 25 height 10
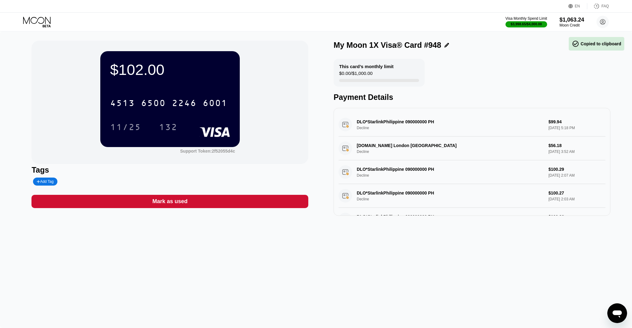
click at [42, 24] on icon at bounding box center [37, 22] width 29 height 11
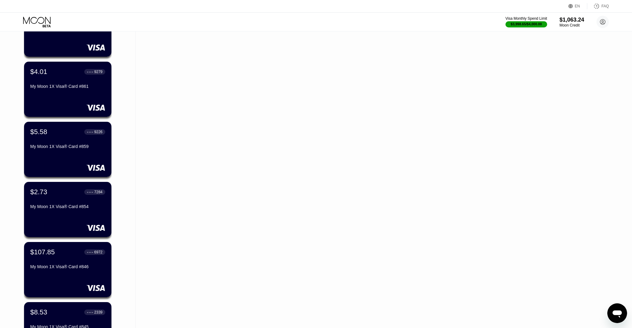
scroll to position [1222, 0]
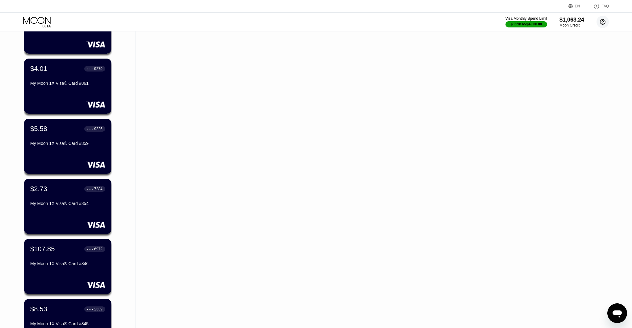
click at [601, 23] on circle at bounding box center [602, 22] width 12 height 12
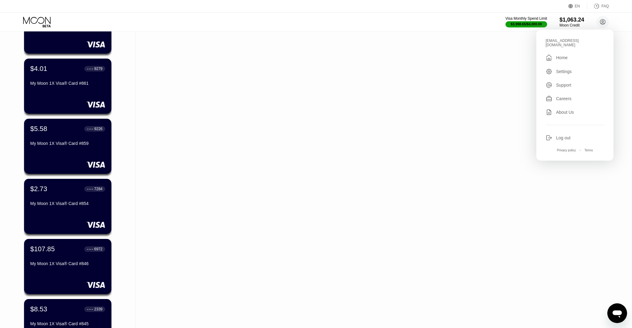
click at [558, 135] on div "Log out" at bounding box center [563, 137] width 14 height 5
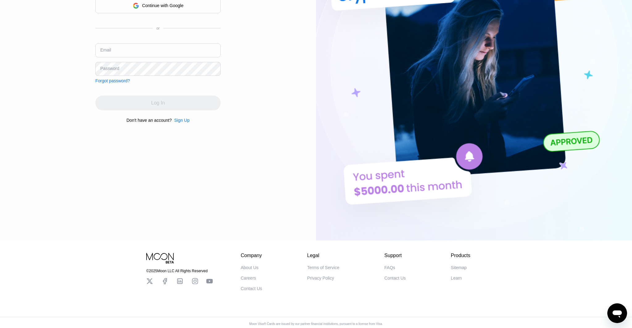
scroll to position [124, 0]
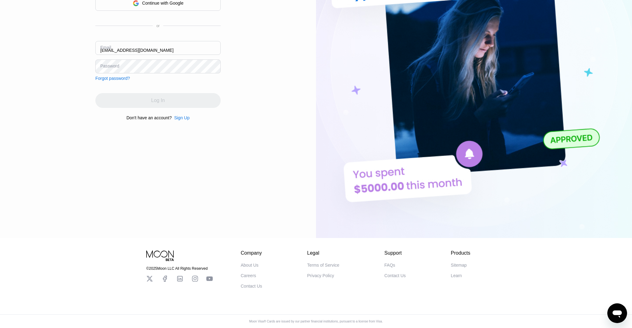
click at [105, 48] on div "Email [EMAIL_ADDRESS][DOMAIN_NAME]" at bounding box center [157, 50] width 125 height 19
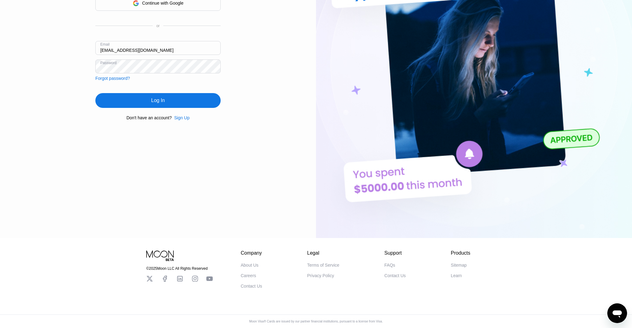
click at [106, 48] on input "[EMAIL_ADDRESS][DOMAIN_NAME]" at bounding box center [157, 48] width 125 height 14
type input "ajue7@dithailand.com"
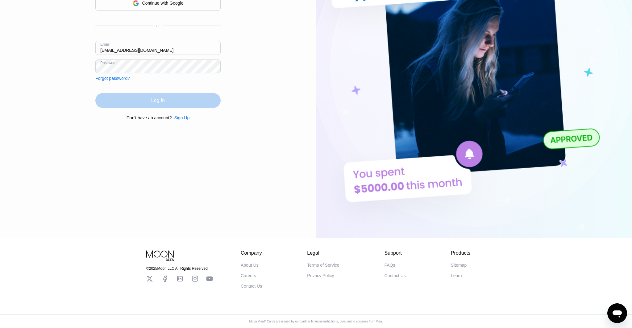
click at [145, 99] on div "Log In" at bounding box center [157, 100] width 125 height 15
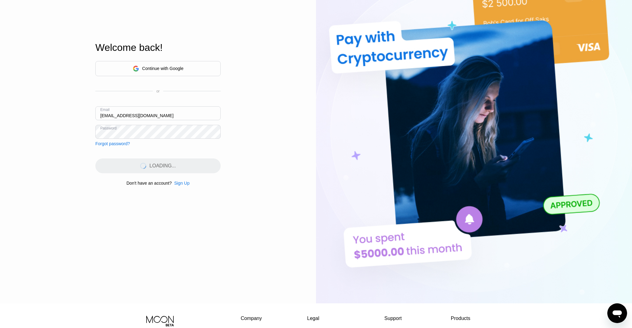
scroll to position [55, 0]
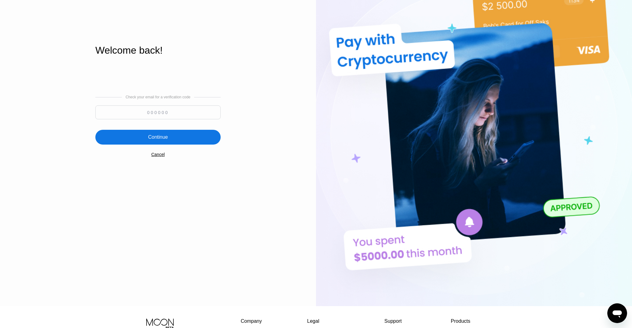
click at [163, 112] on input at bounding box center [157, 112] width 125 height 14
type input "269005"
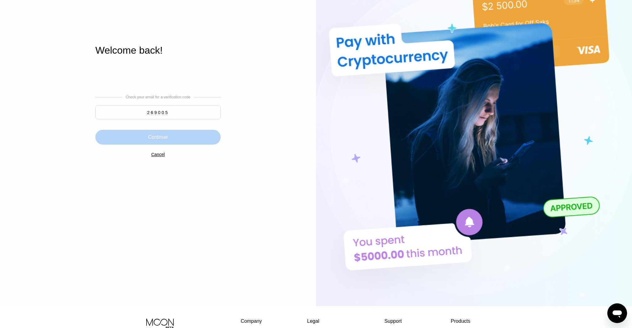
click at [160, 138] on div "Continue" at bounding box center [158, 137] width 20 height 6
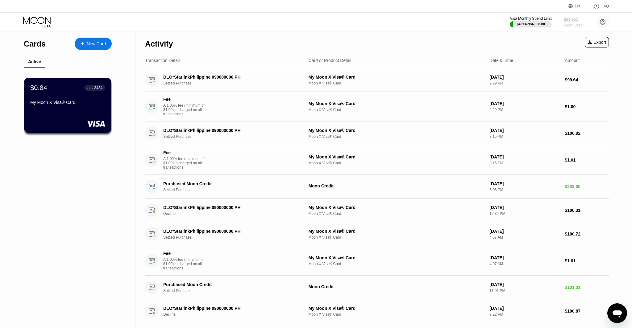
click at [574, 21] on div "$0.84" at bounding box center [574, 19] width 21 height 6
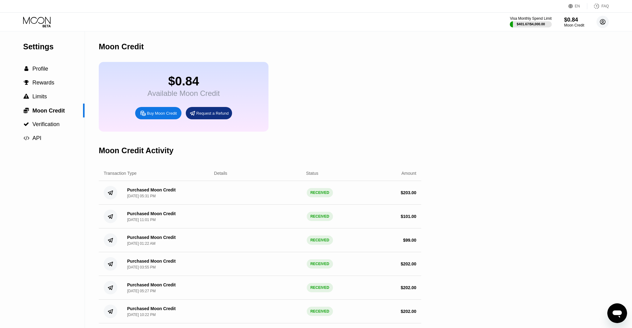
click at [602, 21] on circle at bounding box center [602, 22] width 12 height 12
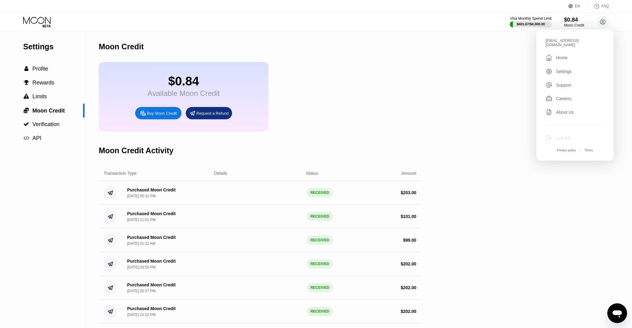
click at [555, 134] on div "Log out" at bounding box center [574, 137] width 59 height 7
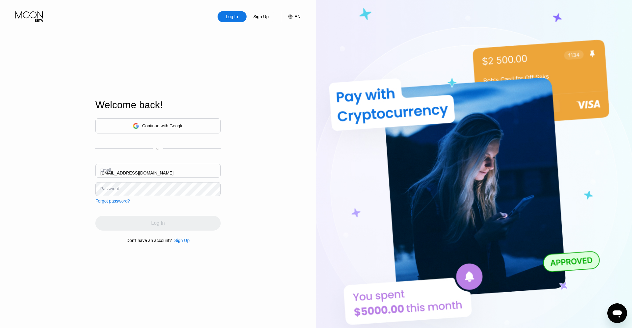
click at [105, 172] on div "Email [EMAIL_ADDRESS][DOMAIN_NAME]" at bounding box center [157, 173] width 125 height 19
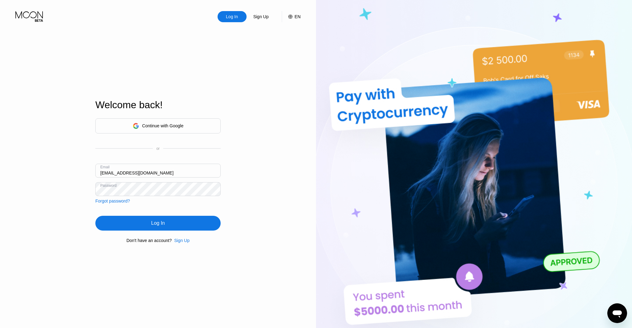
click at [107, 173] on input "[EMAIL_ADDRESS][DOMAIN_NAME]" at bounding box center [157, 171] width 125 height 14
type input "[EMAIL_ADDRESS][DOMAIN_NAME]"
click at [145, 217] on div "Log In" at bounding box center [157, 223] width 125 height 15
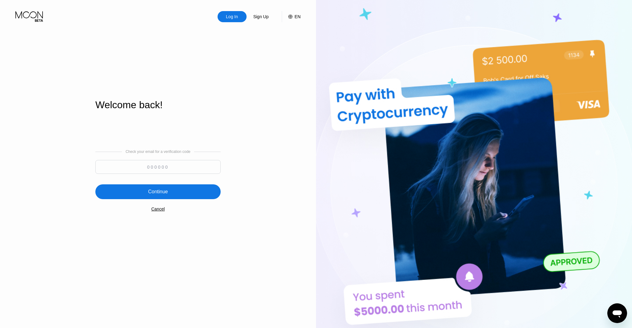
click at [148, 168] on input at bounding box center [157, 167] width 125 height 14
type input "767575"
click at [174, 192] on div "Continue" at bounding box center [157, 191] width 125 height 15
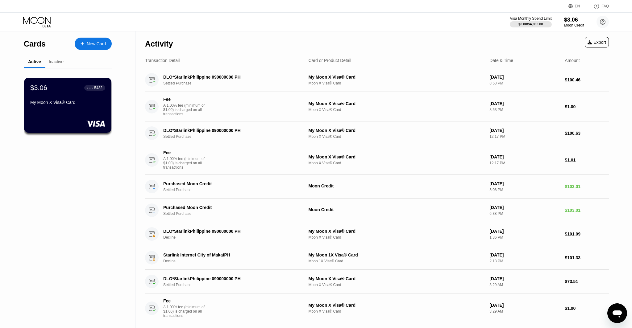
click at [52, 57] on div "Inactive" at bounding box center [56, 62] width 22 height 12
click at [54, 62] on div "Inactive" at bounding box center [56, 61] width 15 height 5
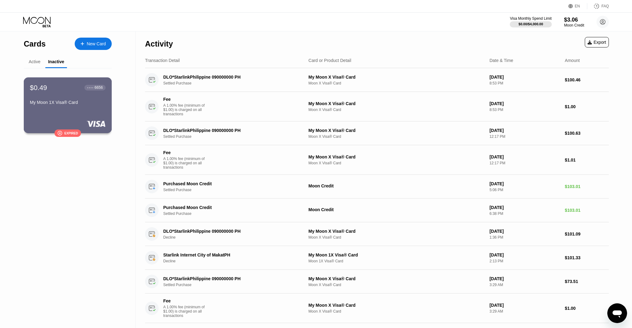
click at [63, 125] on div at bounding box center [68, 124] width 76 height 6
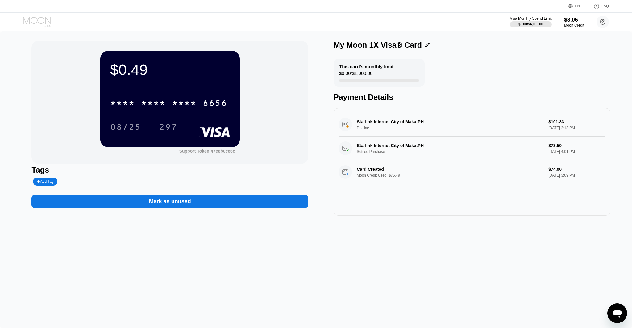
click at [39, 19] on icon at bounding box center [37, 22] width 29 height 11
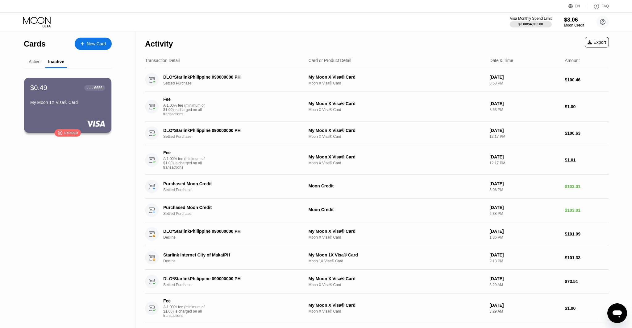
click at [35, 61] on div "Active" at bounding box center [35, 61] width 12 height 5
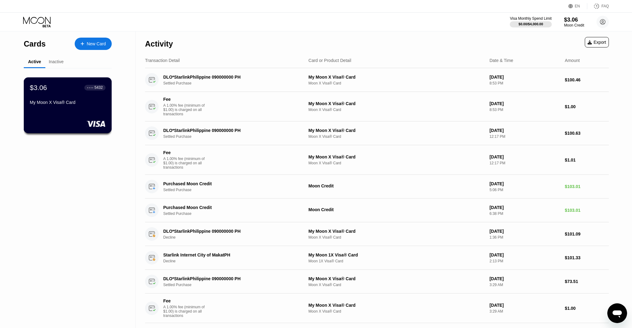
click at [55, 88] on div "$3.06 ● ● ● ● 5432" at bounding box center [68, 88] width 76 height 8
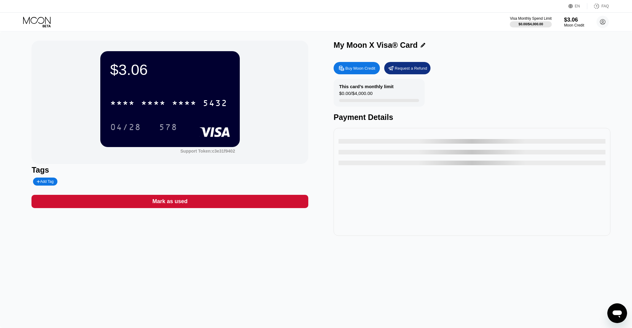
click at [357, 70] on div "Buy Moon Credit" at bounding box center [360, 68] width 30 height 5
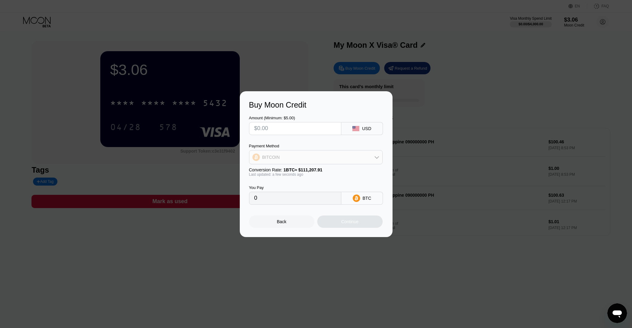
click at [287, 154] on div "BITCOIN" at bounding box center [315, 157] width 133 height 12
click at [279, 198] on div "USDC on Polygon" at bounding box center [316, 201] width 130 height 12
click at [275, 131] on input "text" at bounding box center [295, 128] width 82 height 12
type input "$1"
type input "1.00000000"
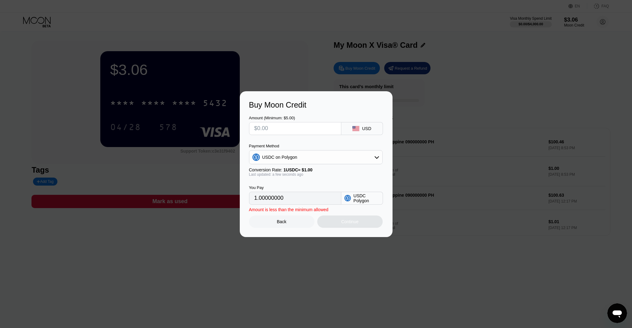
type input "0"
type input "$2"
type input "2.00000000"
type input "$20"
type input "20.00000000"
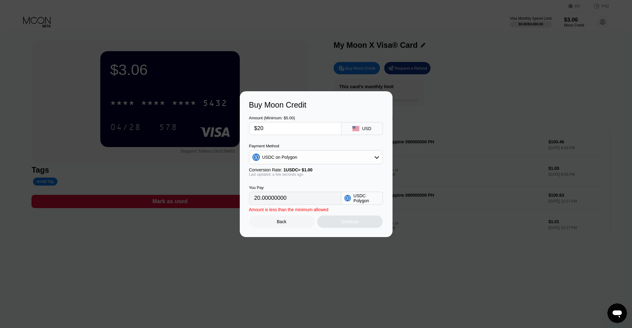
type input "$200"
type input "200.00000000"
type input "$2000"
type input "2000.00000000"
type input "$200"
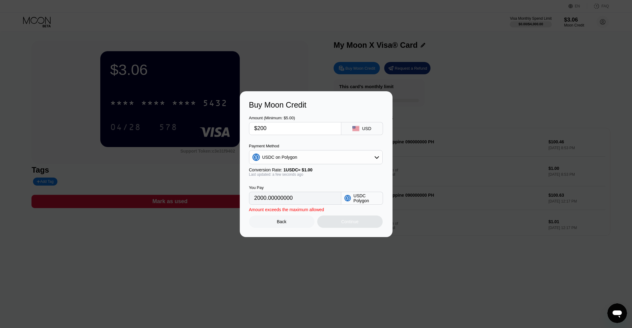
type input "200.00000000"
type input "$20"
type input "20.00000000"
type input "$2"
type input "2.00000000"
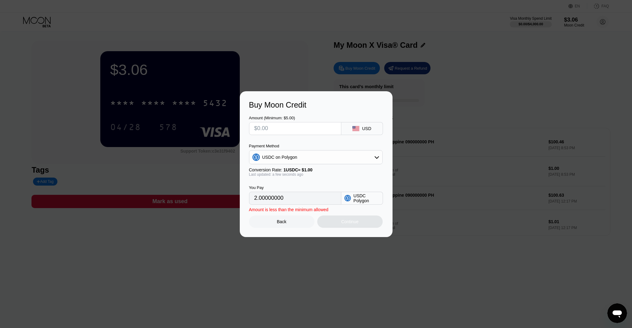
type input "0"
type input "$1"
type input "1.00000000"
type input "$19"
type input "19.00000000"
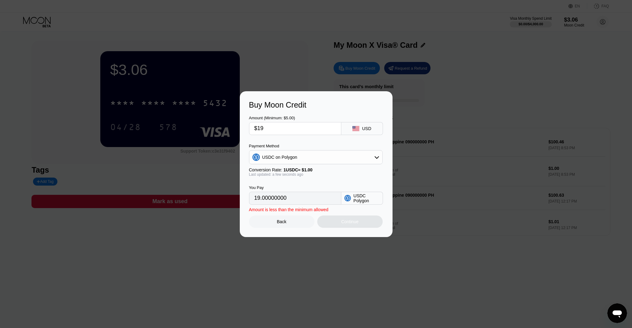
type input "$199"
type input "199.00000000"
type input "$1999"
type input "1999.00000000"
type input "$1999"
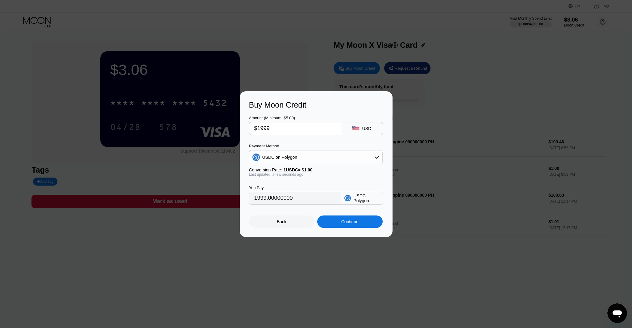
click at [351, 223] on div "Continue" at bounding box center [349, 221] width 17 height 5
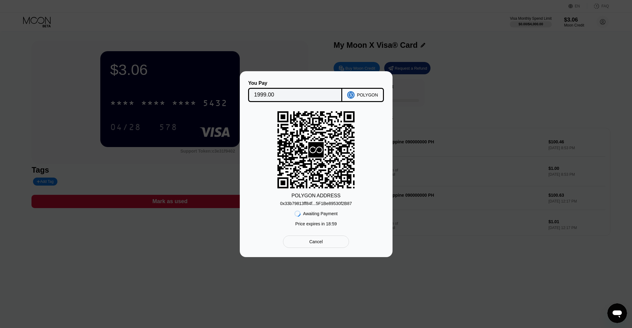
click at [324, 202] on div "0x33b79813ff84f...5F1Be89530f2B87" at bounding box center [316, 203] width 72 height 5
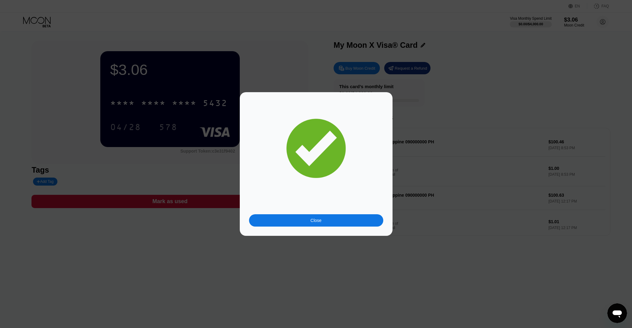
click at [339, 219] on div "Close" at bounding box center [316, 220] width 134 height 12
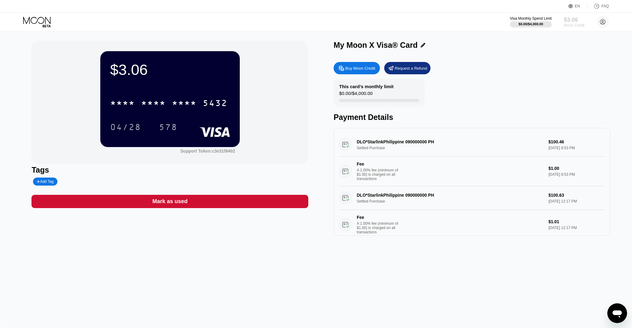
click at [579, 19] on div "$3.06" at bounding box center [574, 19] width 21 height 6
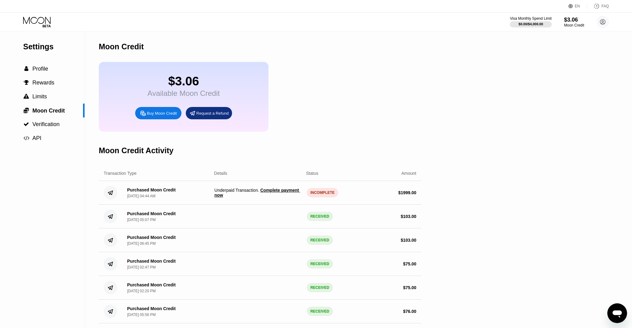
click at [269, 191] on span "Complete payment now" at bounding box center [257, 193] width 86 height 10
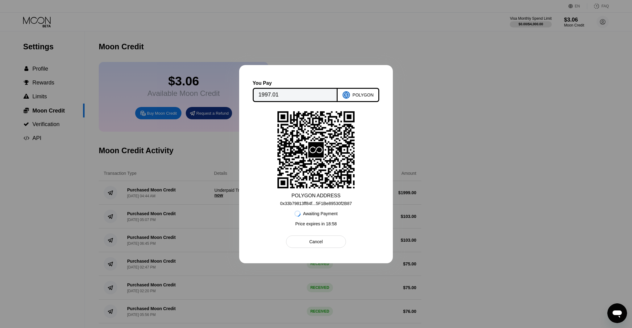
click at [322, 241] on div "Cancel" at bounding box center [316, 242] width 14 height 6
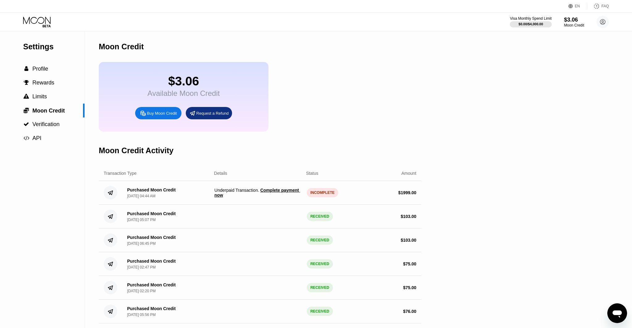
click at [324, 192] on div "INCOMPLETE" at bounding box center [323, 192] width 32 height 9
click at [275, 190] on span "Complete payment now" at bounding box center [257, 193] width 86 height 10
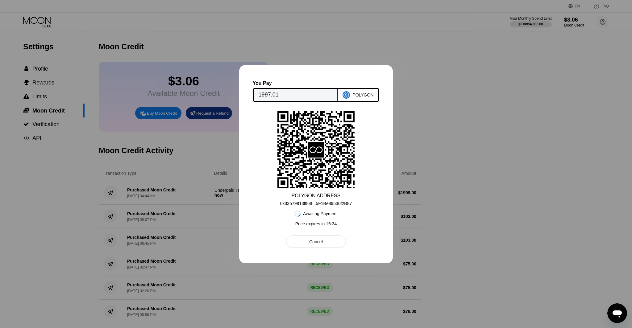
click at [317, 240] on div "Cancel" at bounding box center [316, 242] width 14 height 6
